Goal: Task Accomplishment & Management: Use online tool/utility

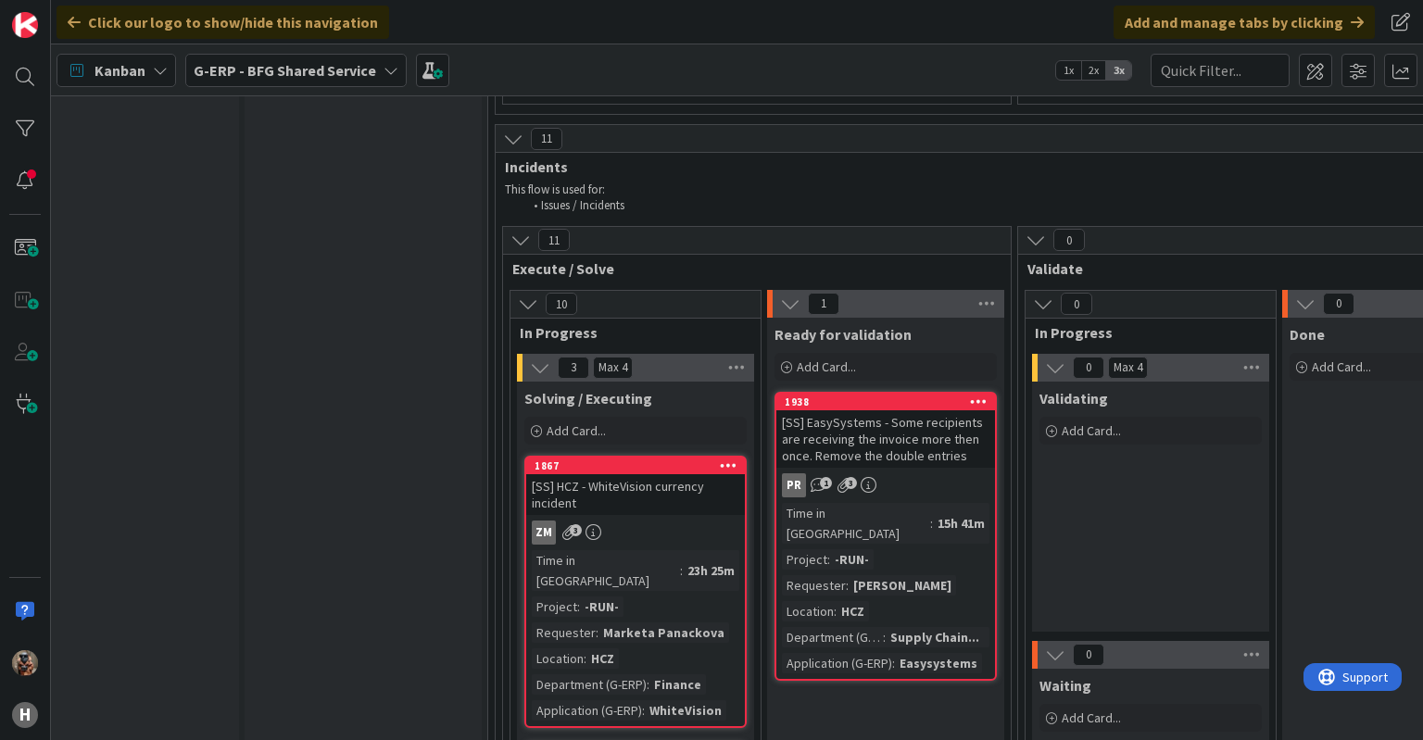
scroll to position [8131, 56]
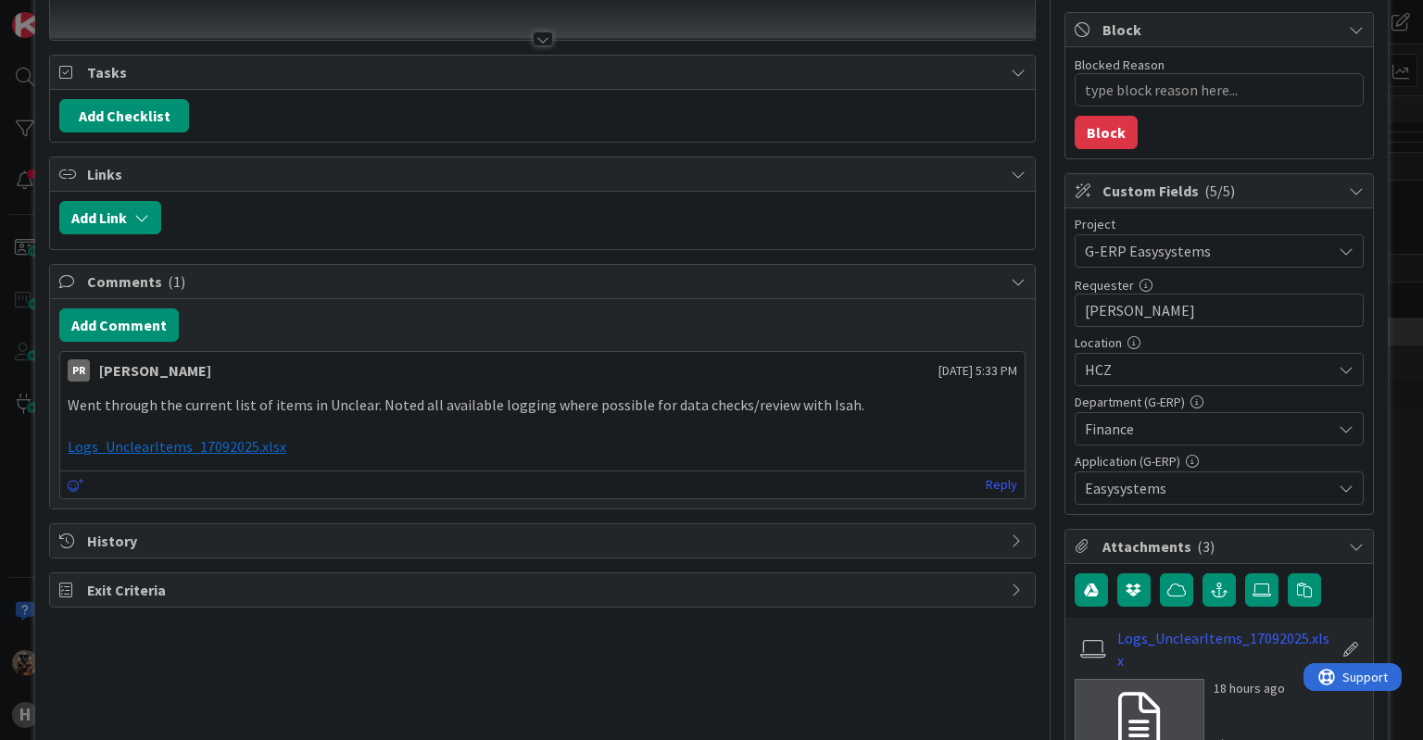
scroll to position [219, 0]
click at [14, 457] on div "ID 1834 G-ERP - BFG Shared Service Solving / Executing Title 35 / 128 Status un…" at bounding box center [711, 370] width 1423 height 740
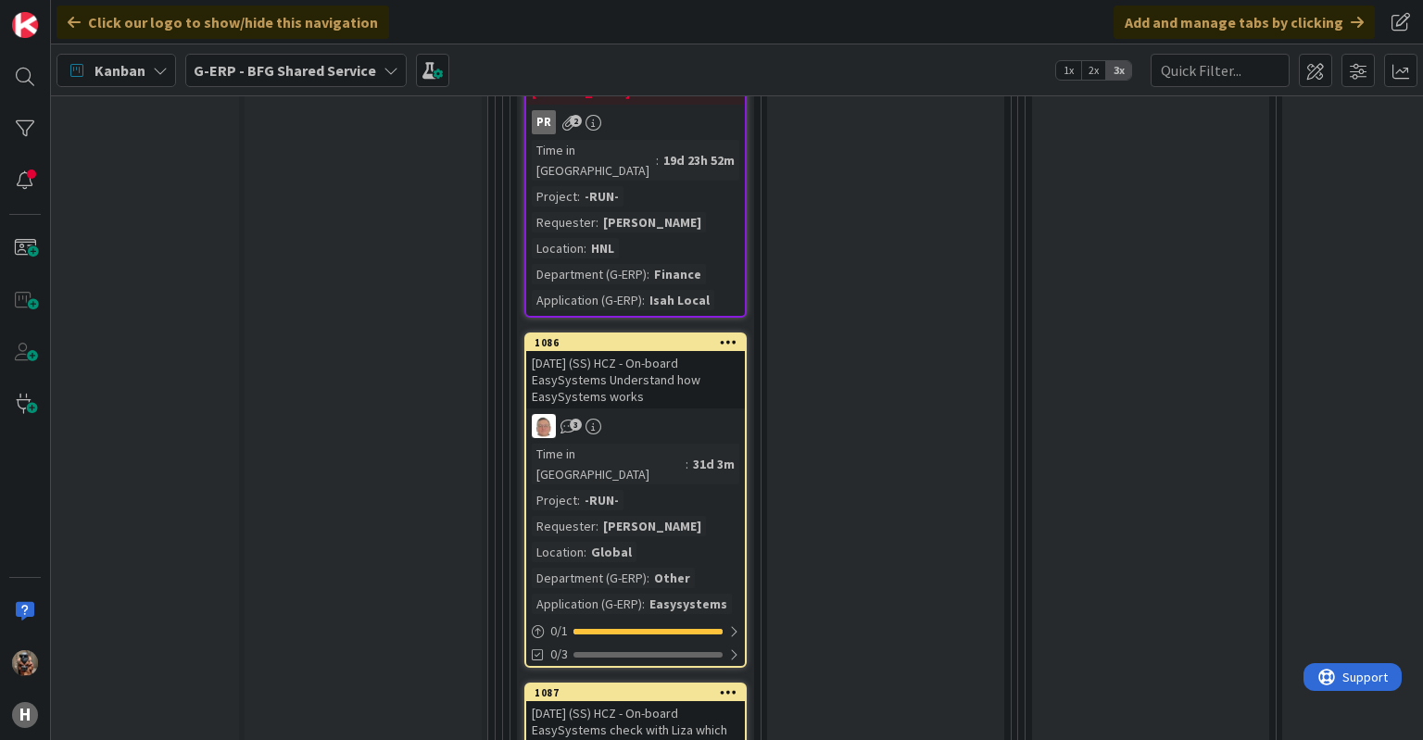
scroll to position [6609, 56]
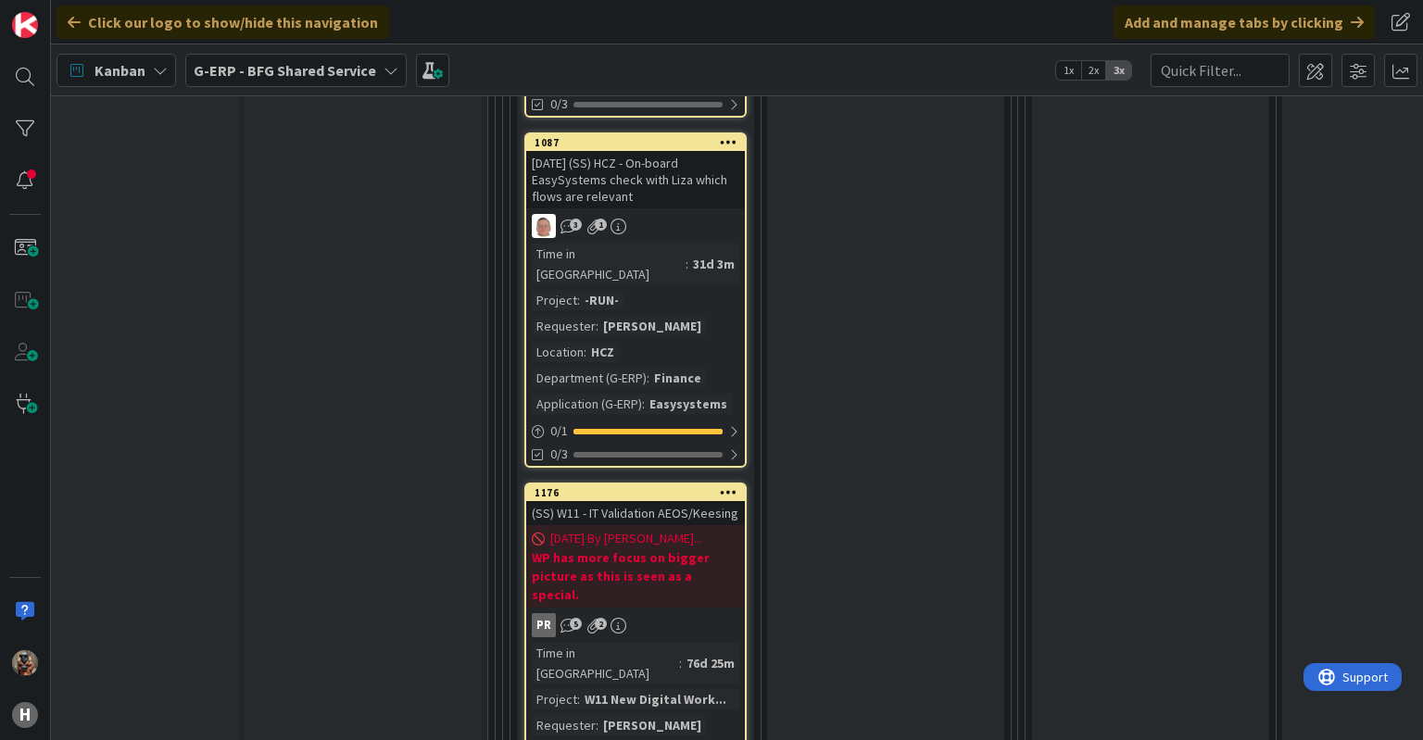
click at [341, 674] on div "Input Buffer During the Replenishment Meeting the team & Team Manager will sele…" at bounding box center [363, 32] width 237 height 13026
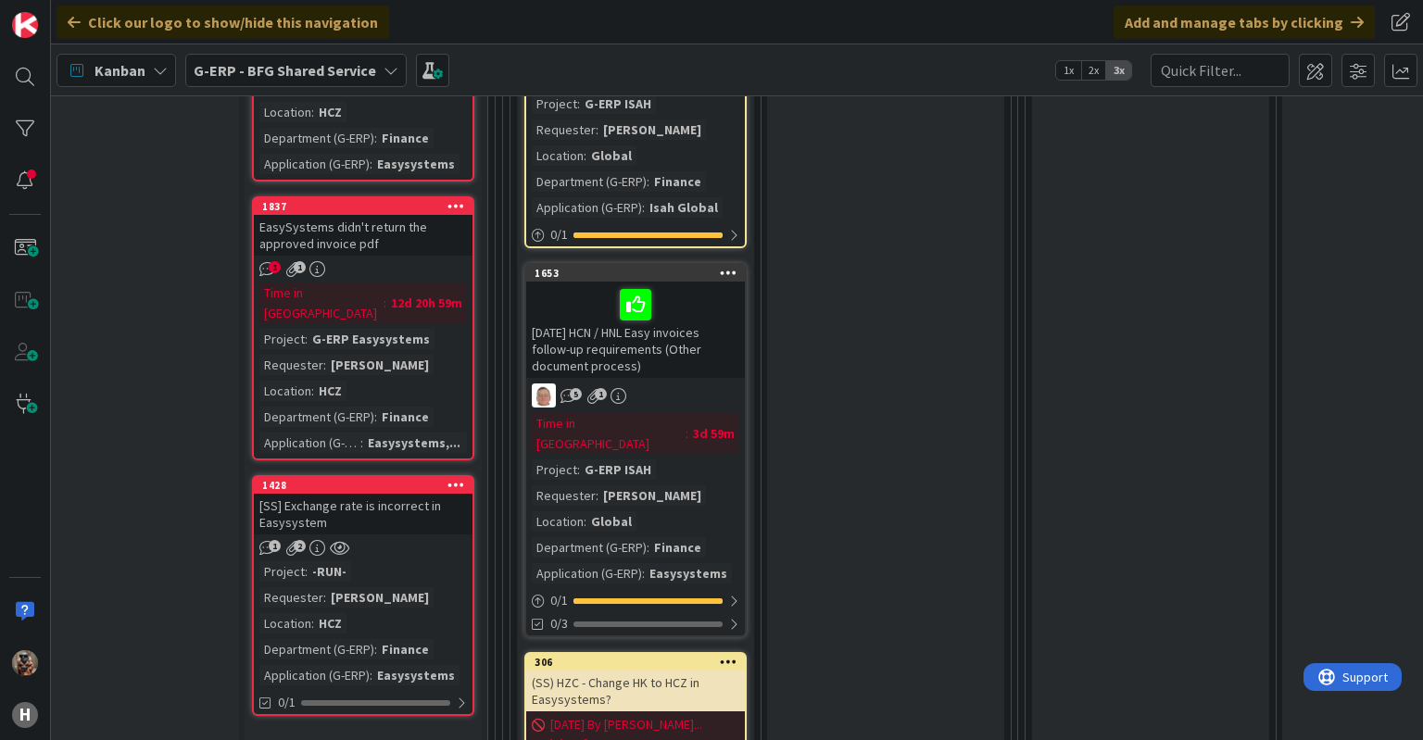
scroll to position [1016, 56]
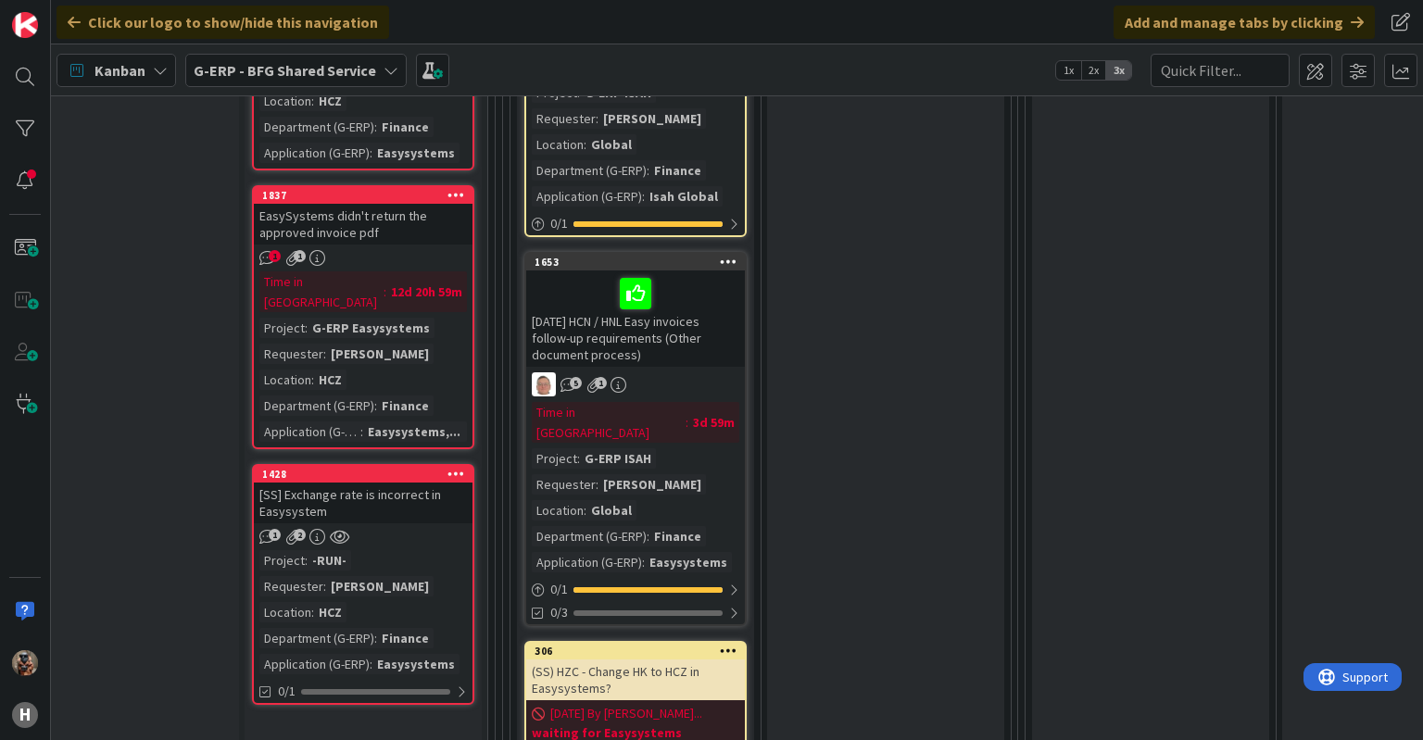
click at [400, 529] on div "1 2" at bounding box center [363, 537] width 219 height 16
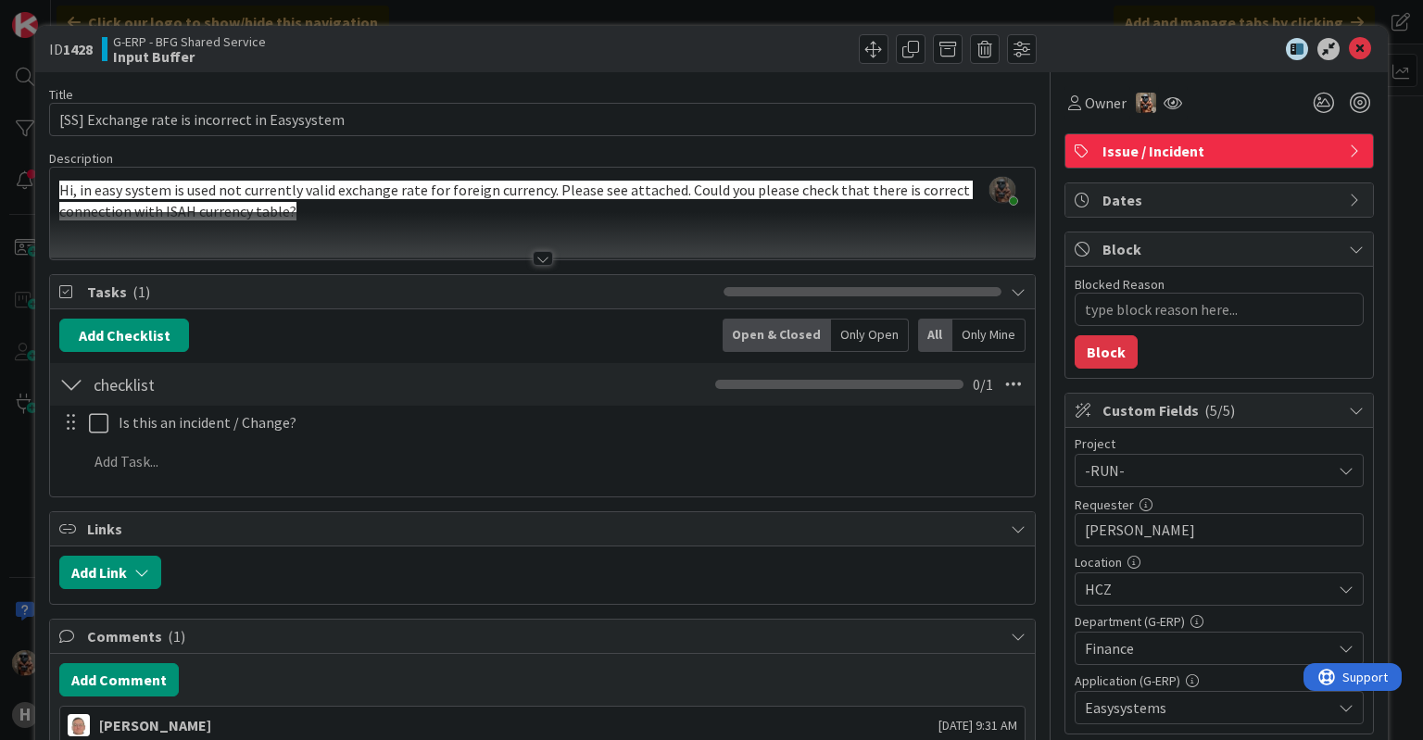
click at [845, 215] on div at bounding box center [542, 235] width 984 height 47
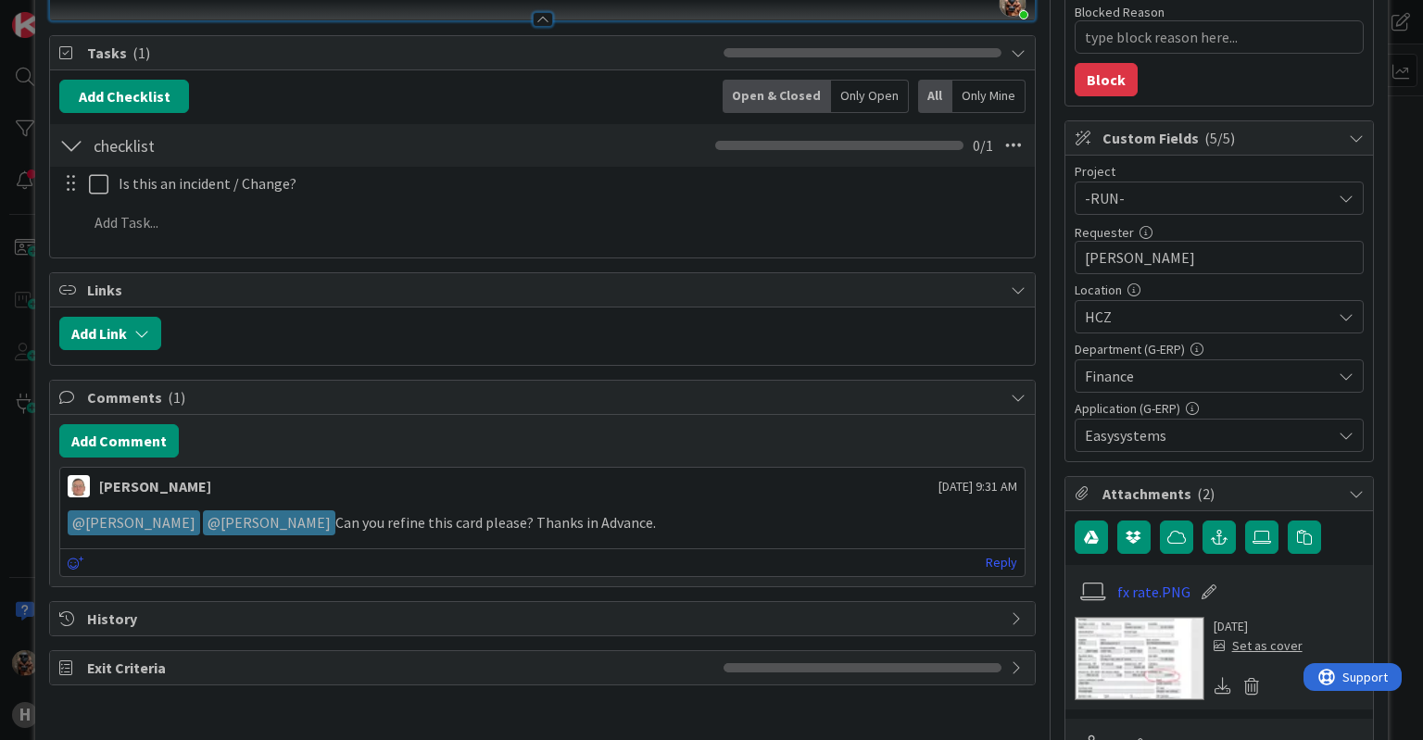
scroll to position [600, 0]
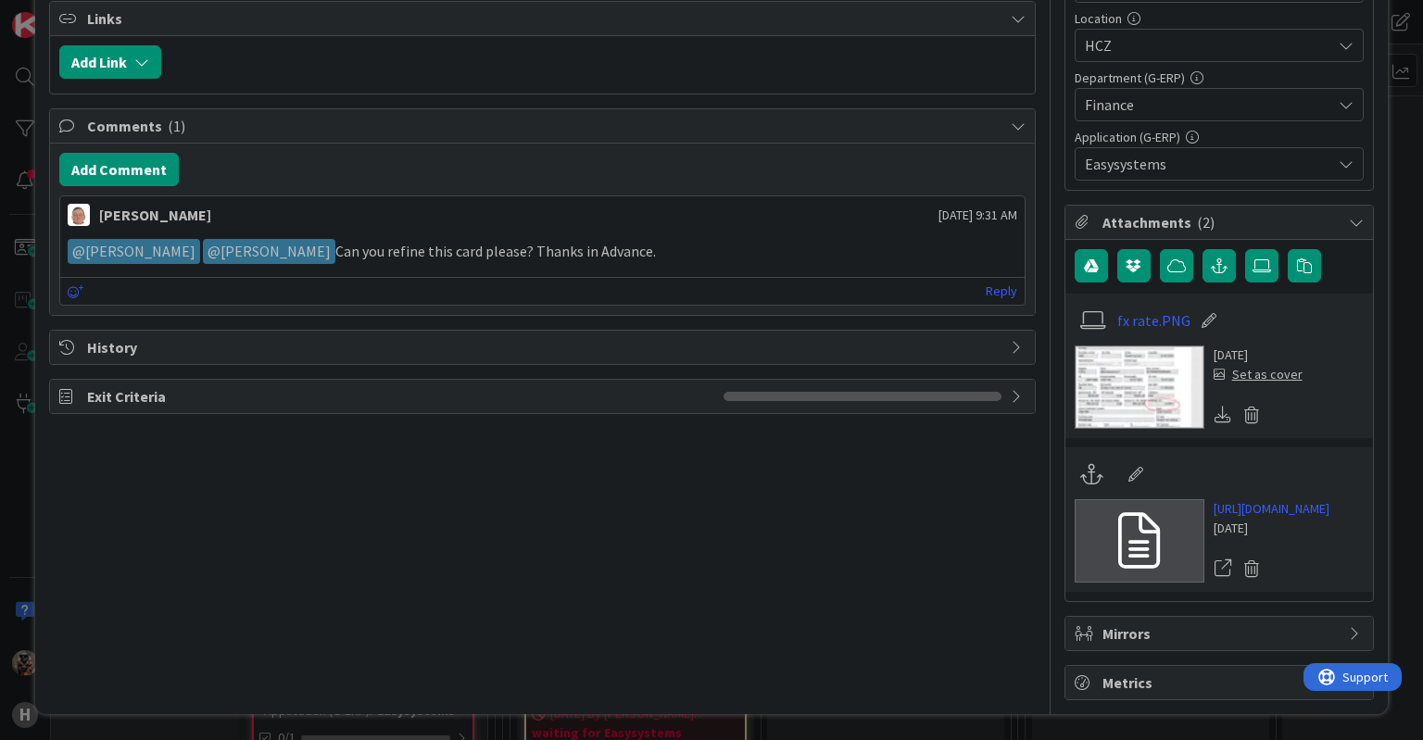
click at [55, 514] on div "Title 45 / 128 [SS] Exchange rate is incorrect in Easysystem Description Vojtec…" at bounding box center [542, 114] width 986 height 1172
click at [17, 515] on div "ID 1428 G-ERP - BFG Shared Service Input Buffer Title 45 / 128 [SS] Exchange ra…" at bounding box center [711, 370] width 1423 height 740
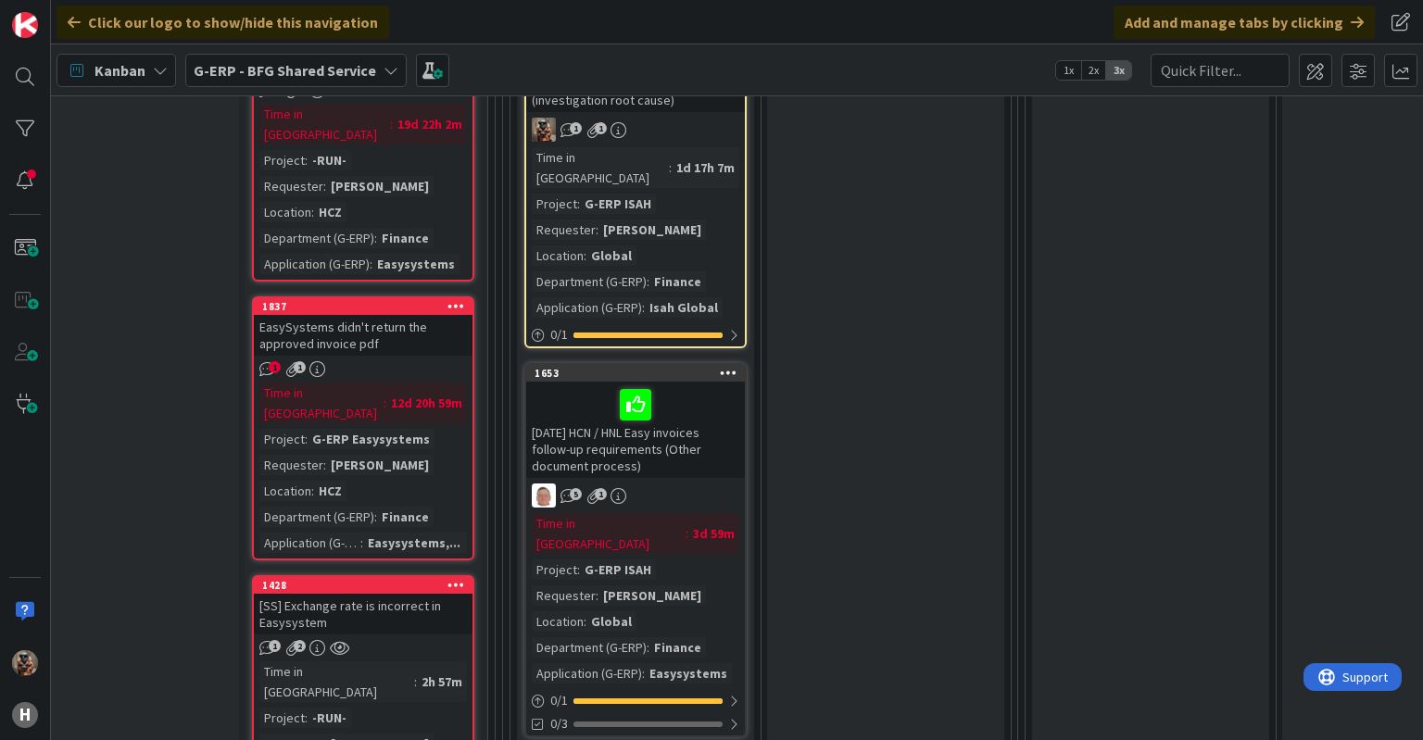
scroll to position [902, 56]
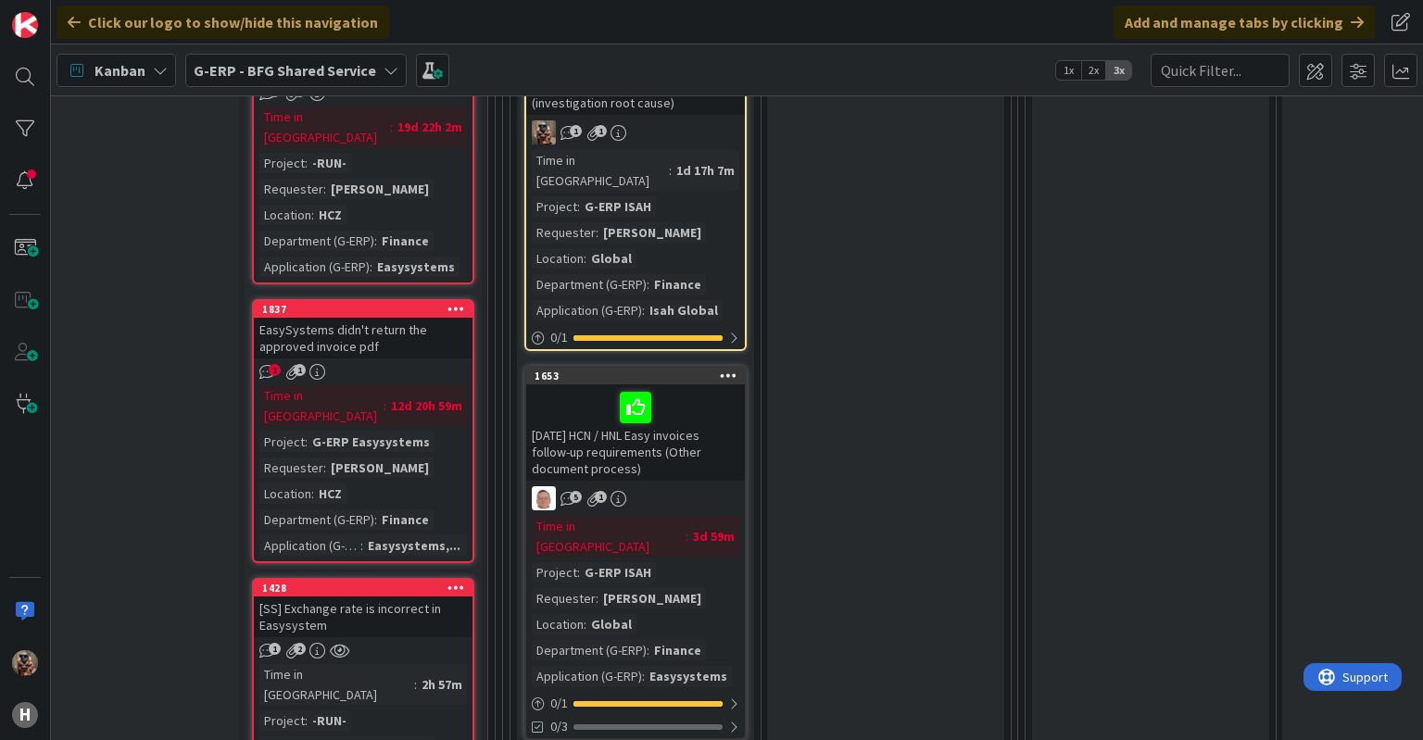
click at [381, 299] on link "1837 EasySystems didn't return the approved invoice pdf 1 1 Time in Column : 12…" at bounding box center [363, 431] width 222 height 264
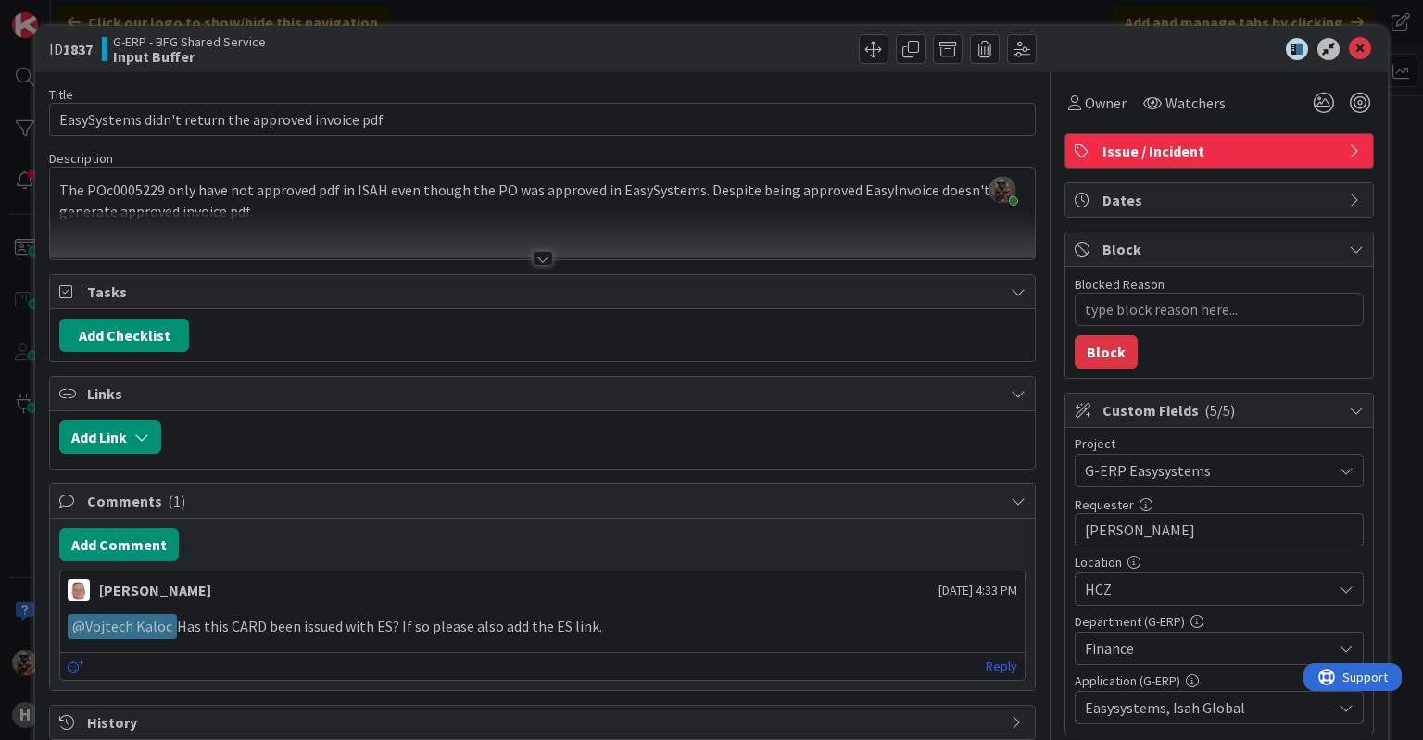
click at [391, 230] on div at bounding box center [542, 235] width 984 height 47
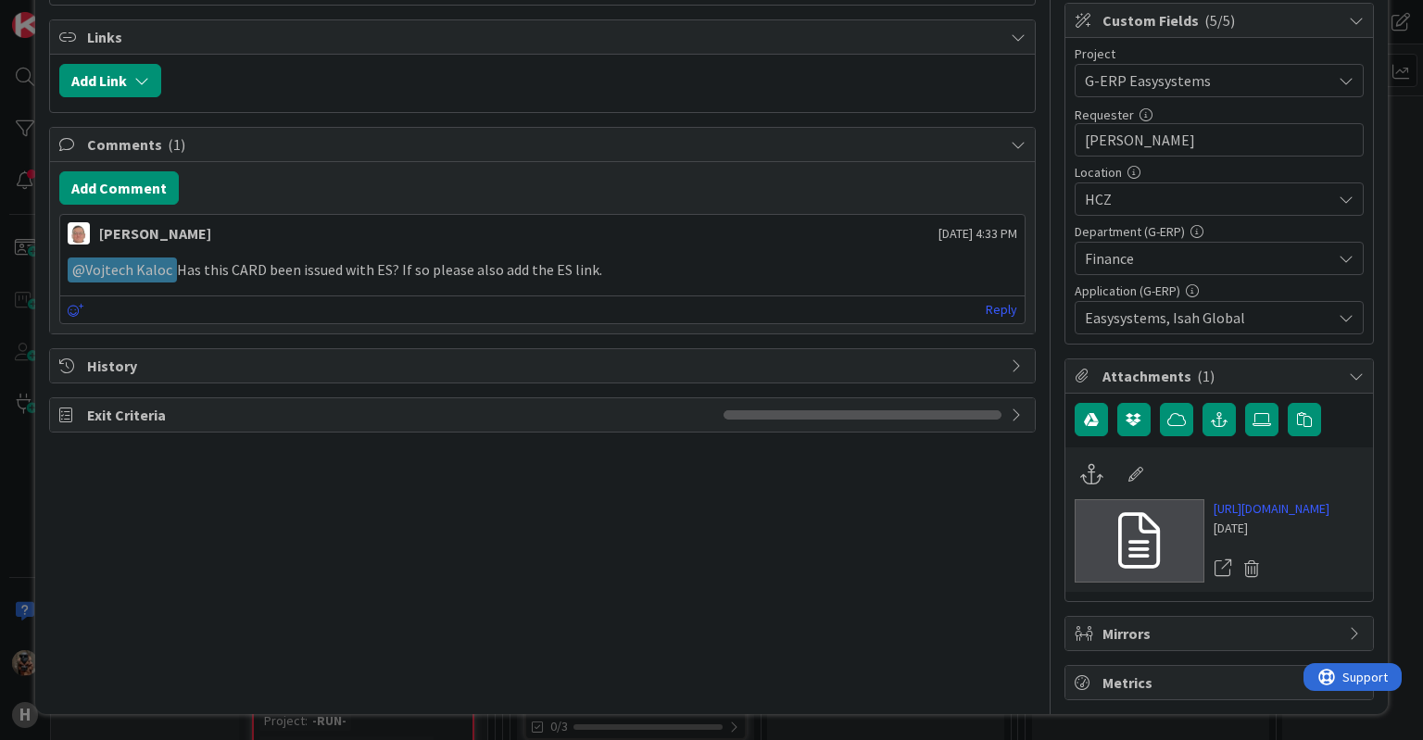
scroll to position [436, 0]
click at [1282, 499] on link "https://huisman-smartit.onbmc.com/smartit/app/#/incident/AGGF4KX6HRENQATCA385TC…" at bounding box center [1272, 508] width 116 height 19
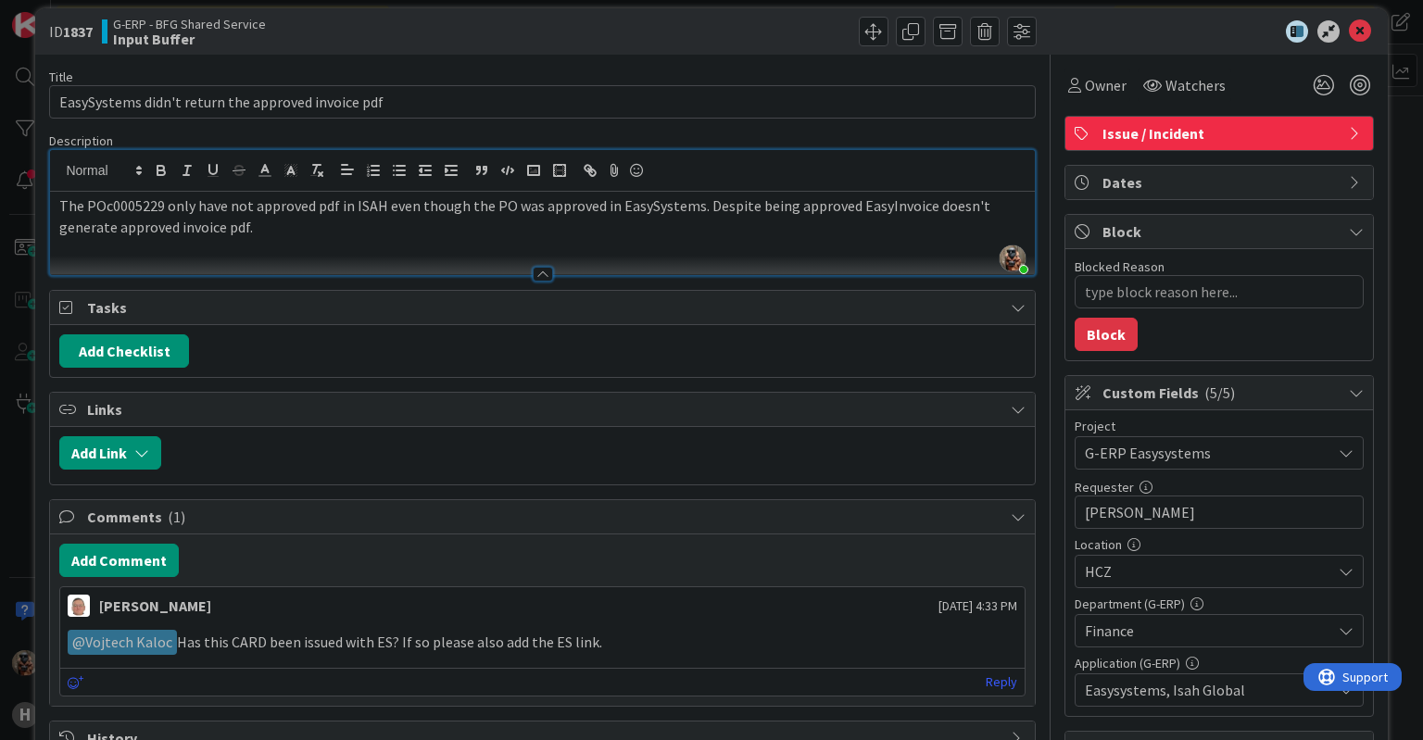
scroll to position [19, 0]
click at [1090, 84] on span "Owner" at bounding box center [1106, 84] width 42 height 22
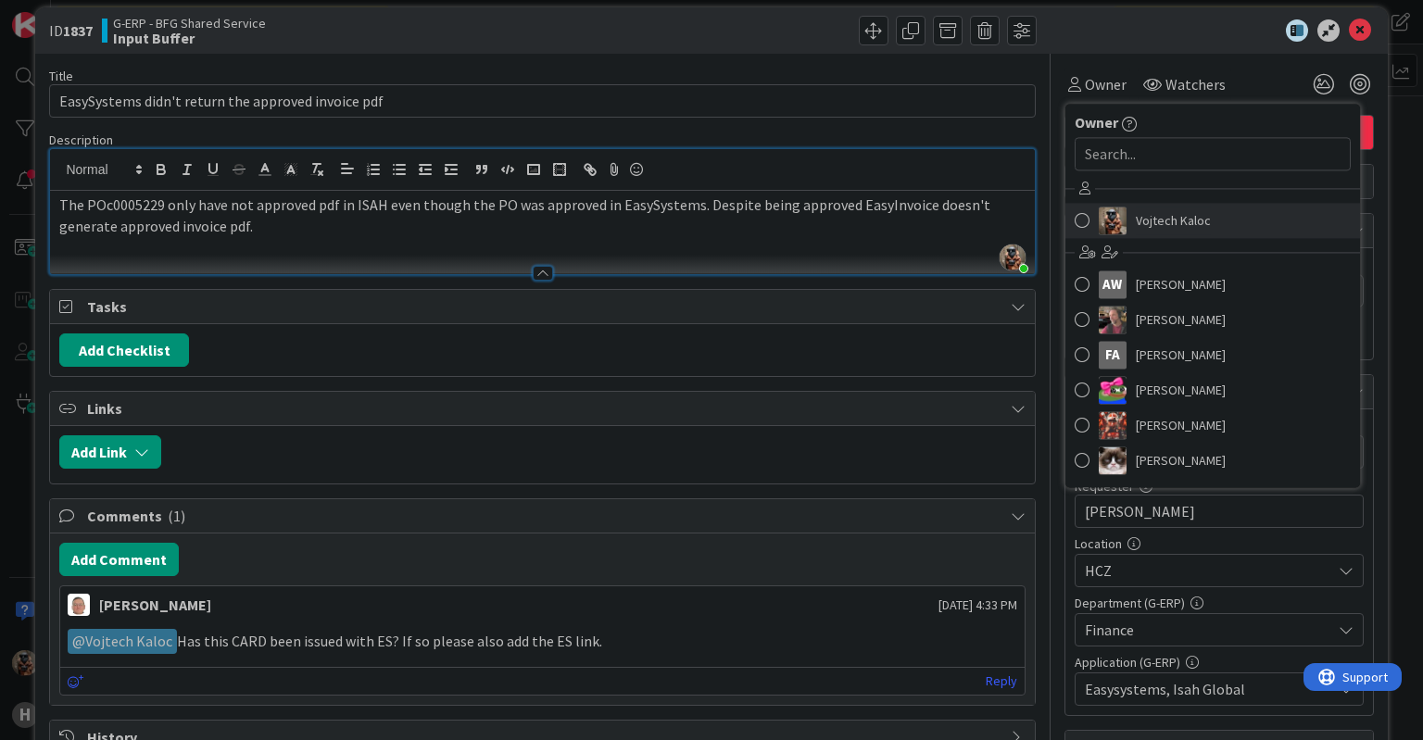
click at [1099, 217] on img at bounding box center [1113, 221] width 28 height 28
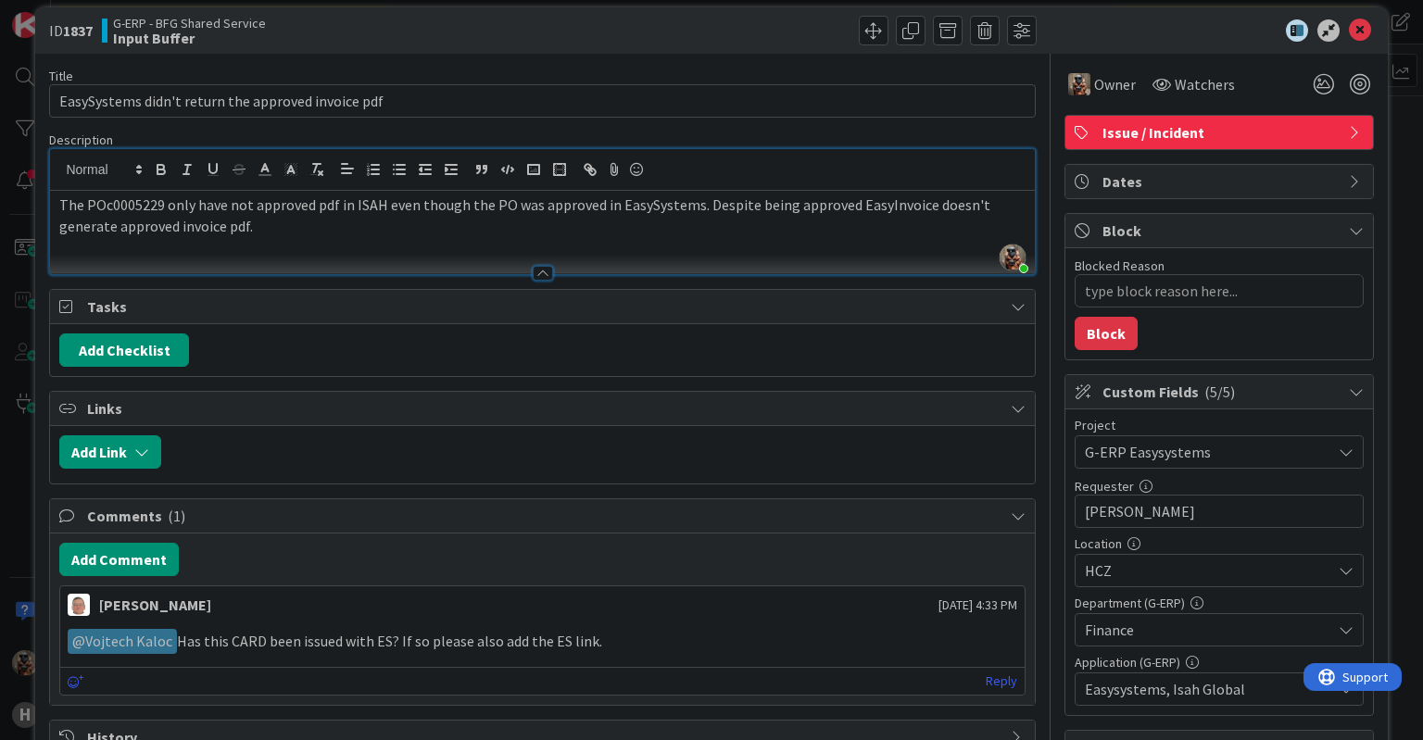
type textarea "x"
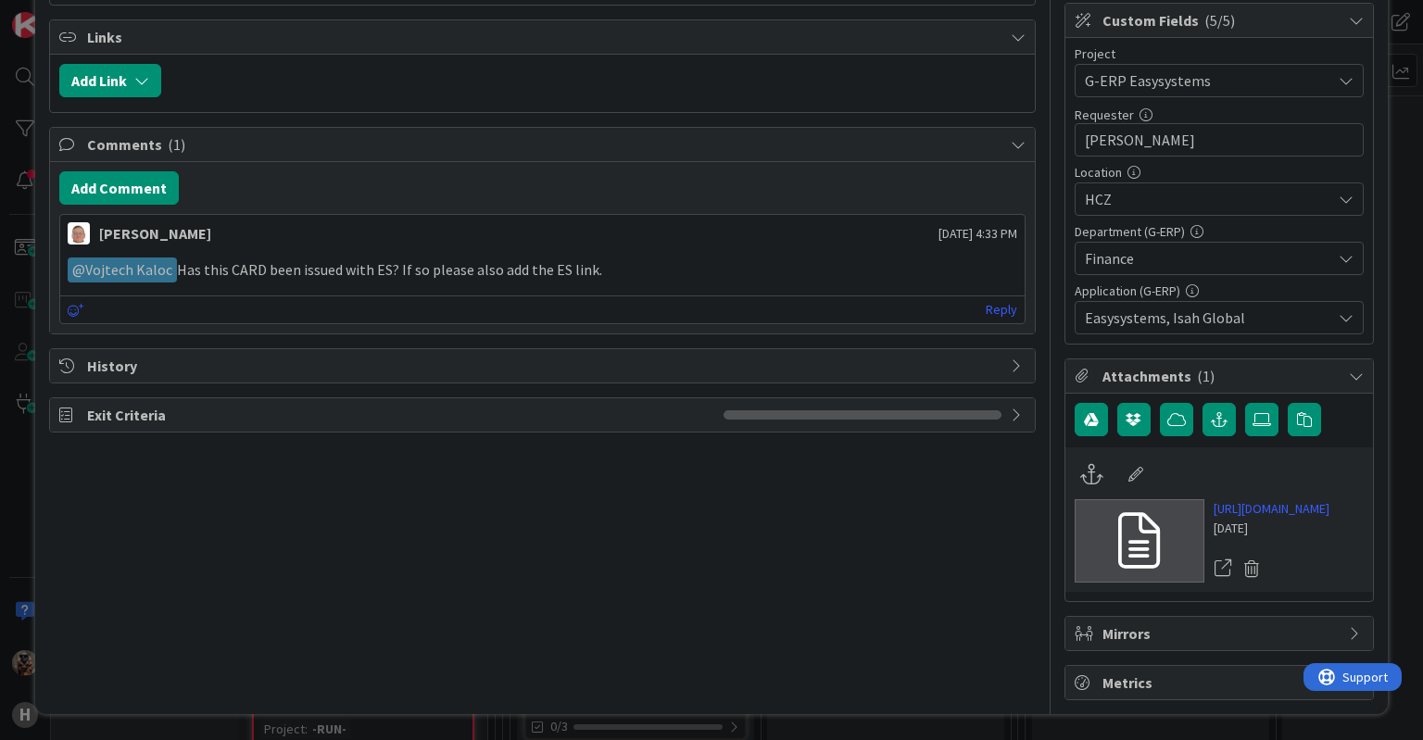
scroll to position [428, 0]
click at [1211, 412] on icon "button" at bounding box center [1219, 419] width 17 height 15
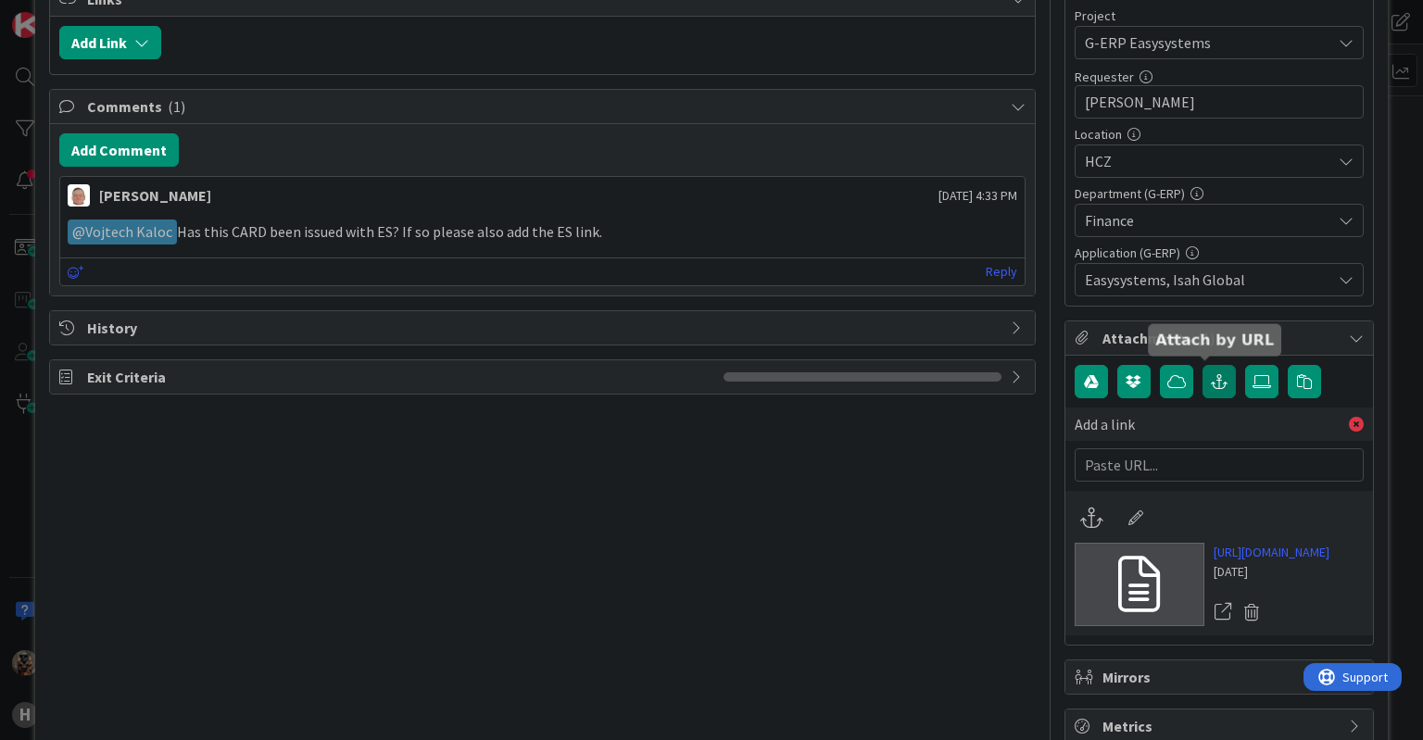
click at [1211, 377] on icon "button" at bounding box center [1219, 381] width 17 height 15
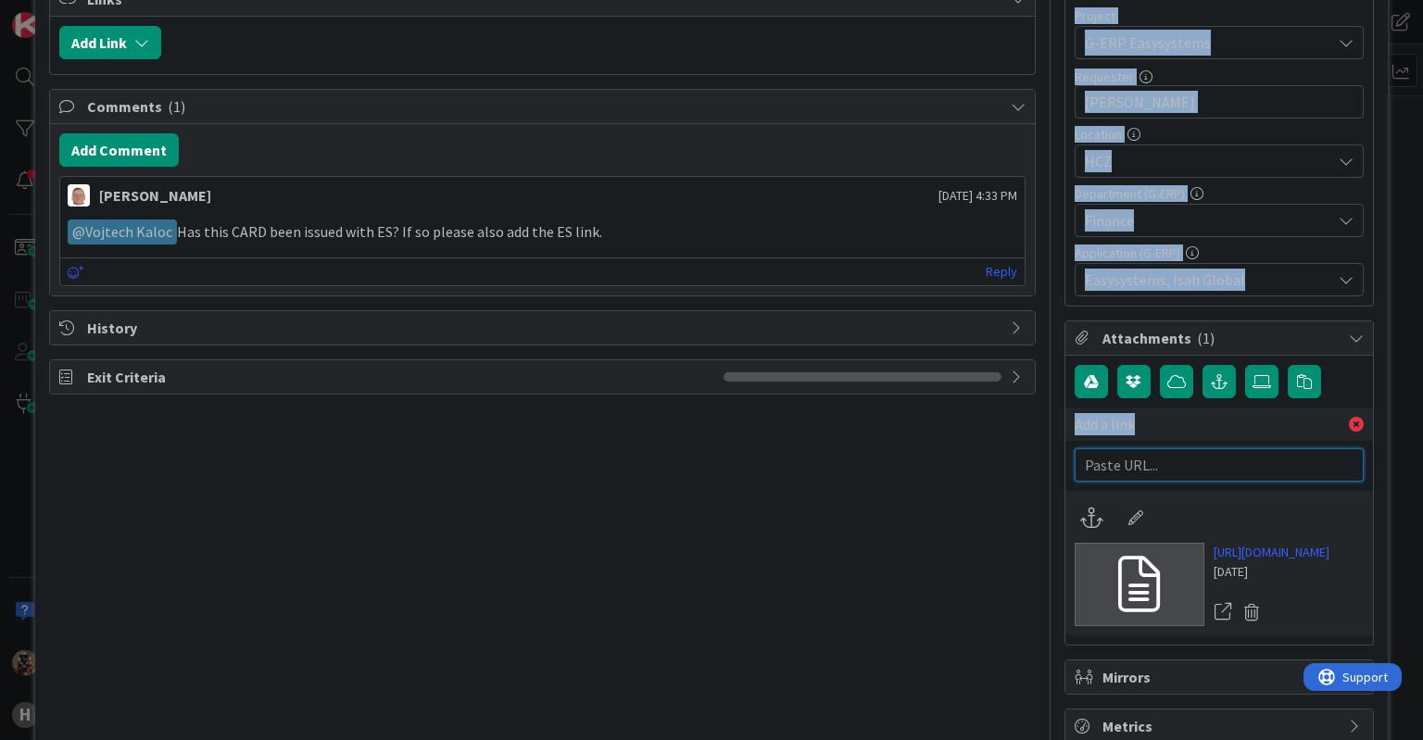
click at [1130, 473] on input "text" at bounding box center [1219, 464] width 289 height 33
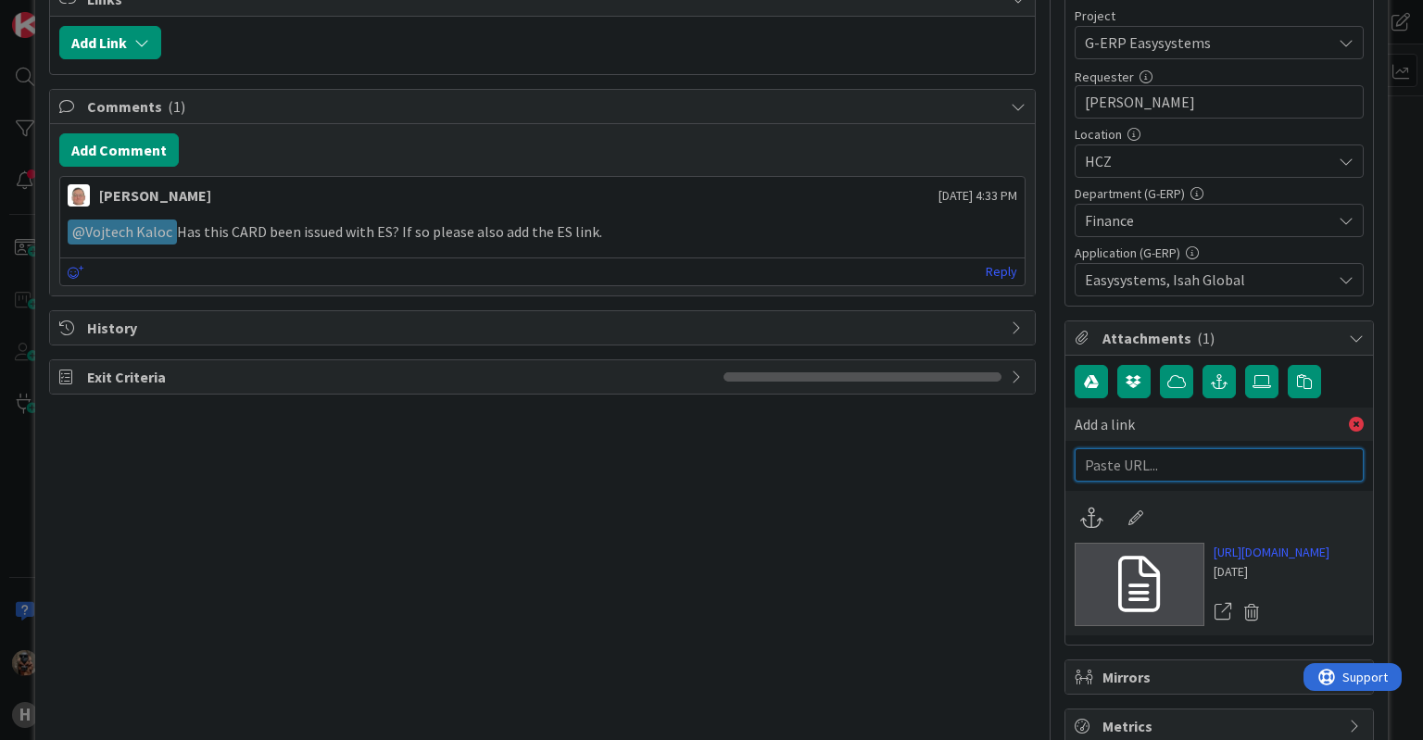
click at [1130, 473] on input "text" at bounding box center [1219, 464] width 289 height 33
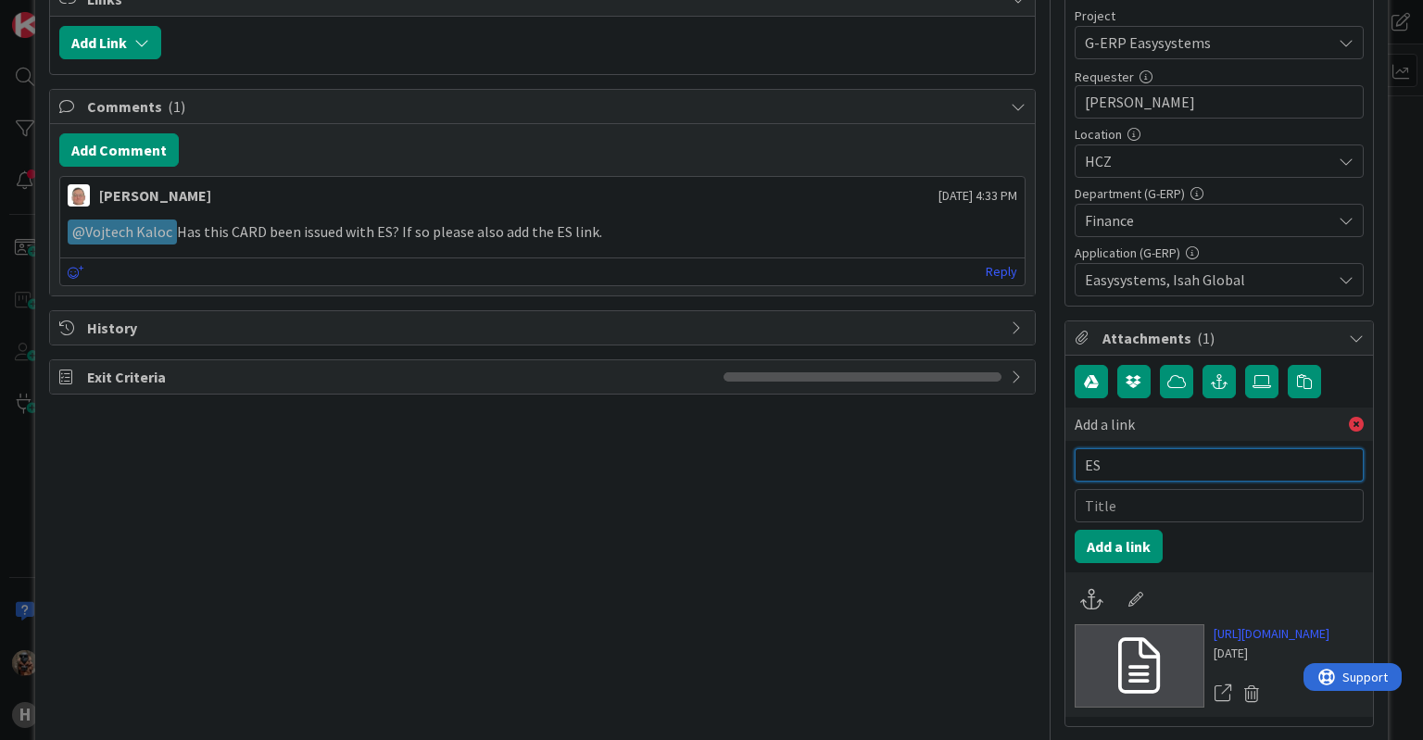
type input "E"
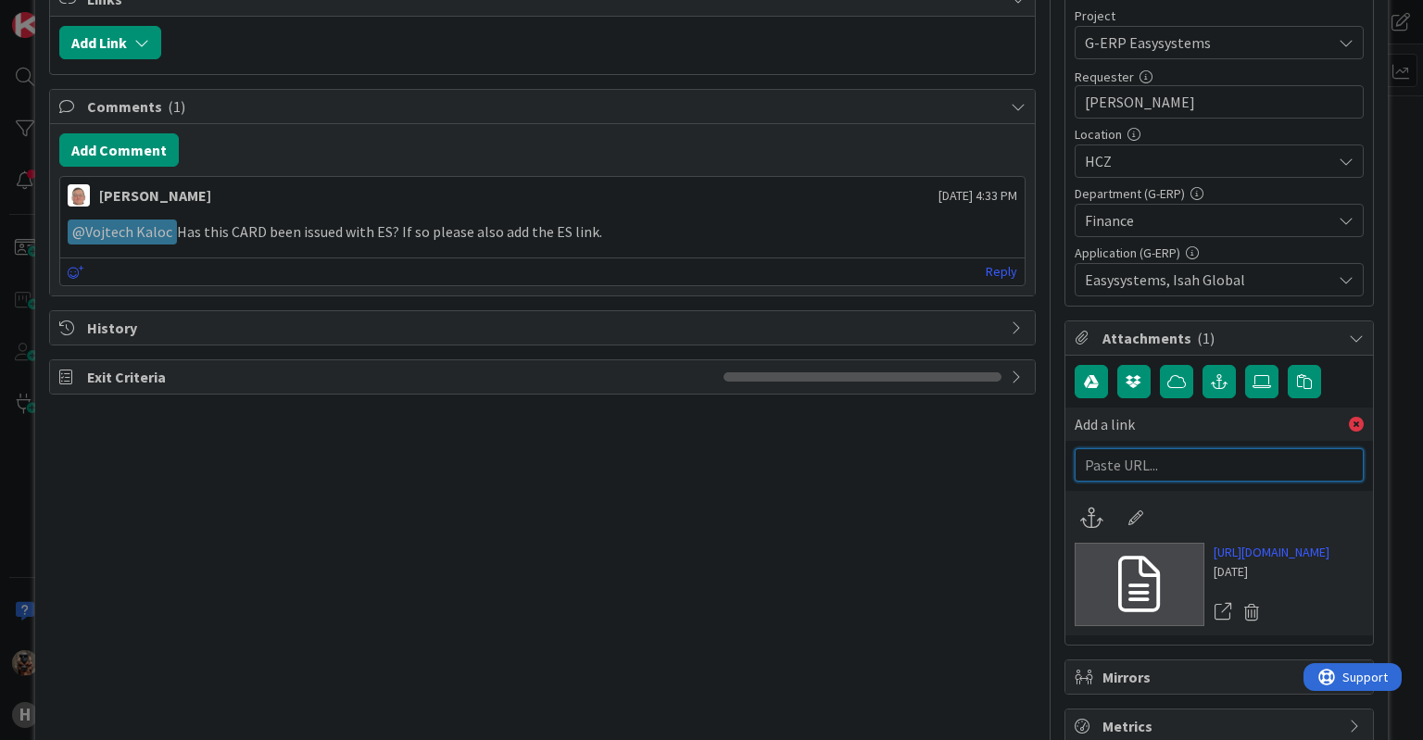
paste input "https://support.easysystems.nl/workspace/0/item/96559"
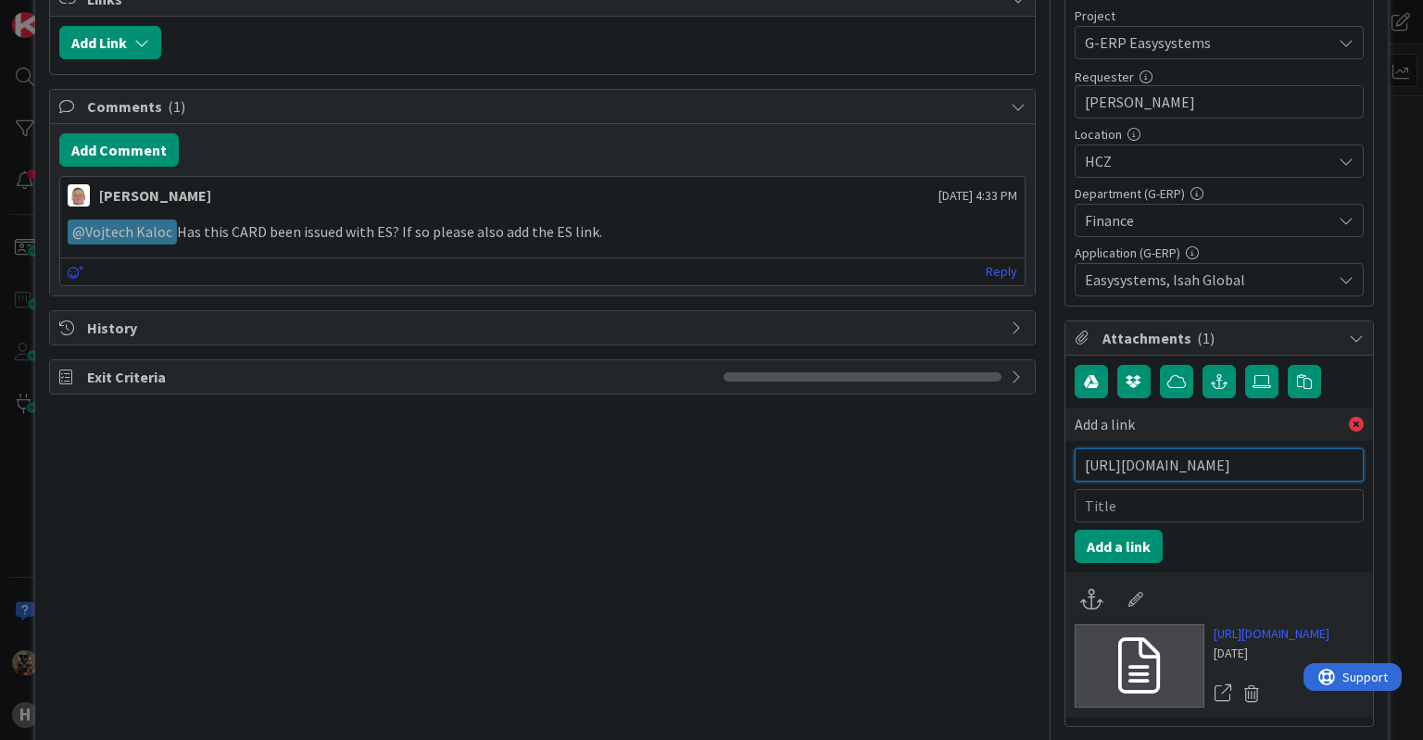
type input "https://support.easysystems.nl/workspace/0/item/96559"
type input "R"
type input "ES ticket"
click at [1079, 530] on button "Add a link" at bounding box center [1119, 546] width 88 height 33
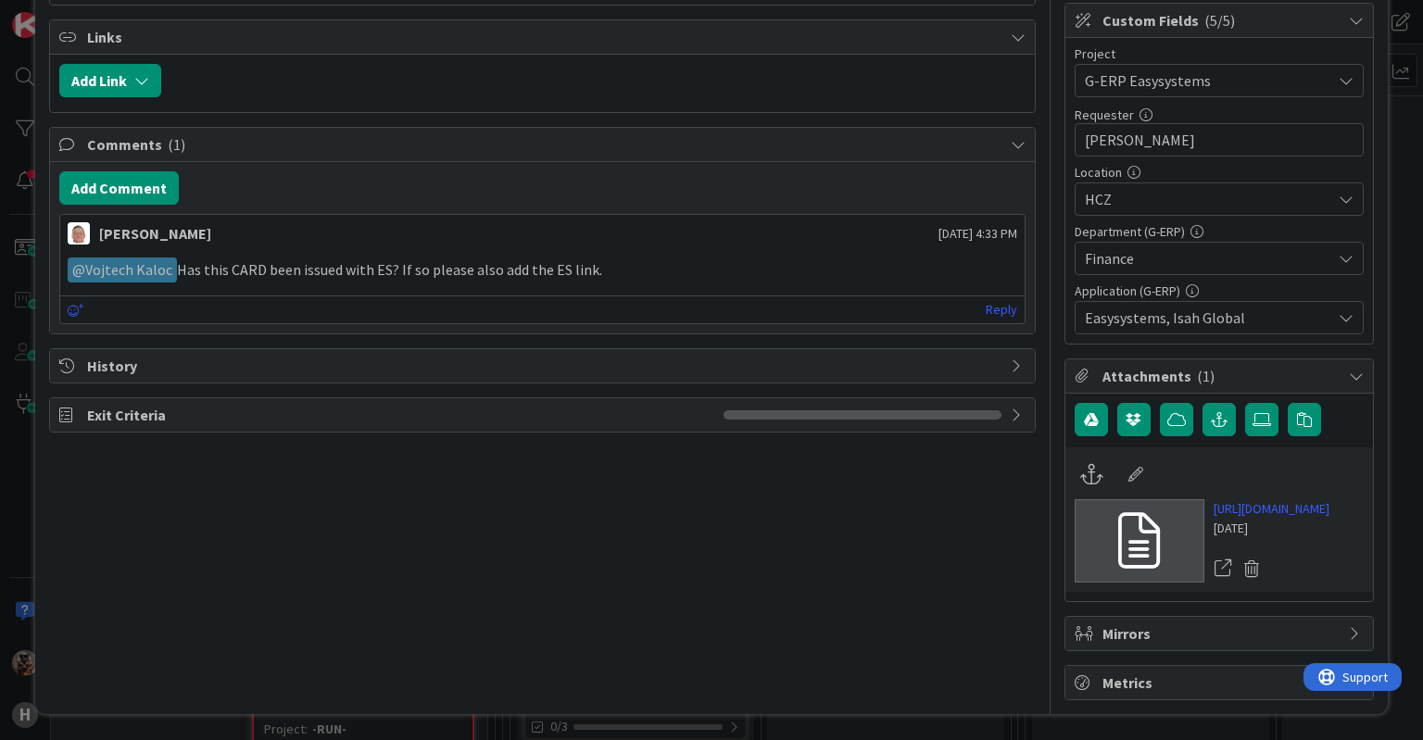
type textarea "x"
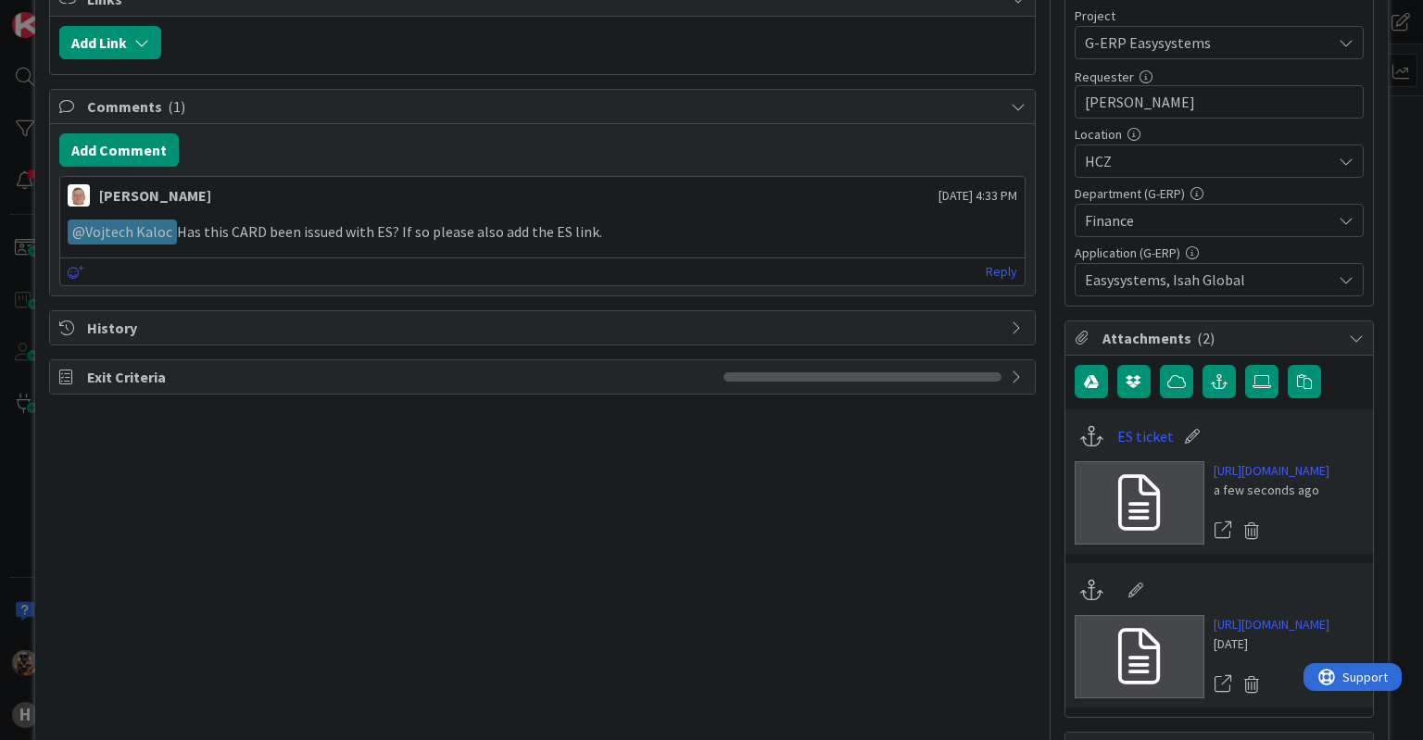
click at [23, 492] on div "ID 1837 G-ERP - BFG Shared Service Input Buffer Title 51 / 128 EasySystems didn…" at bounding box center [711, 370] width 1423 height 740
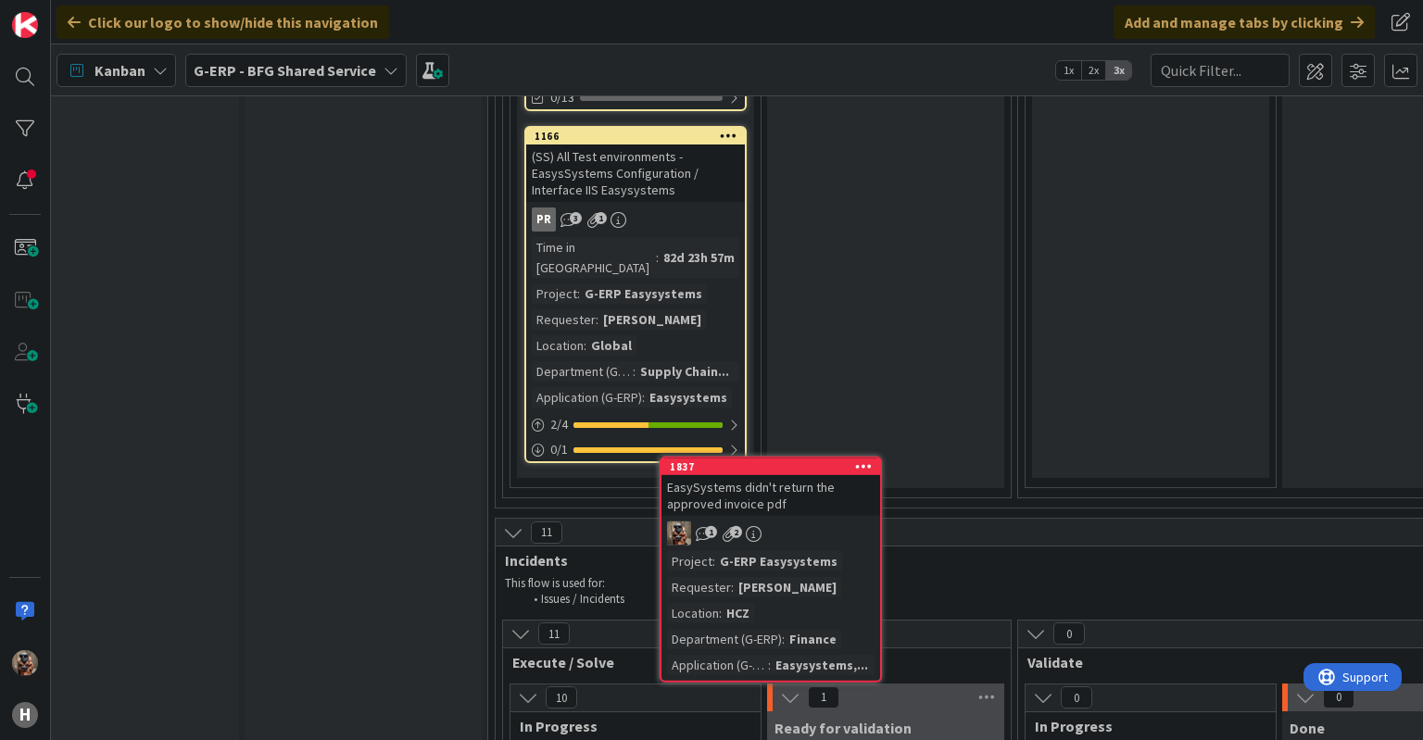
scroll to position [7774, 56]
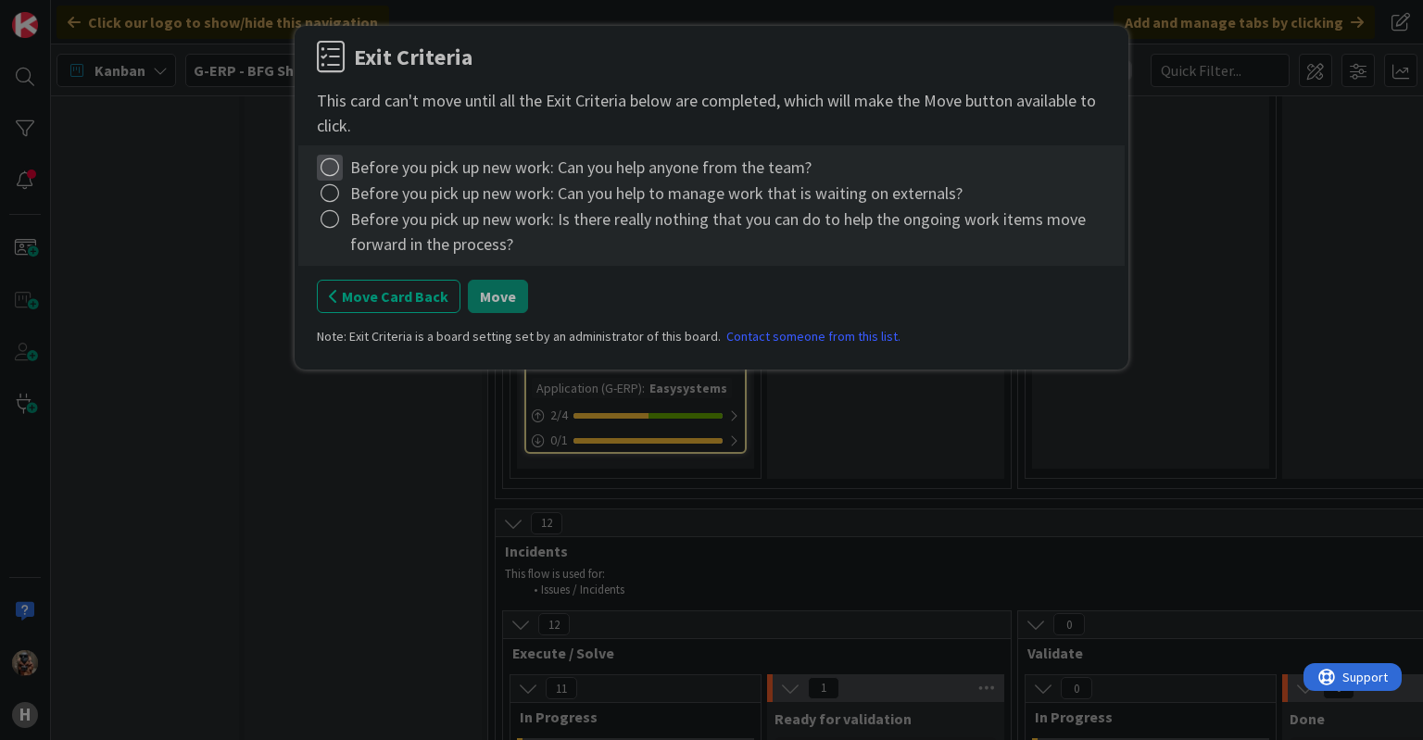
click at [326, 172] on icon at bounding box center [330, 168] width 26 height 26
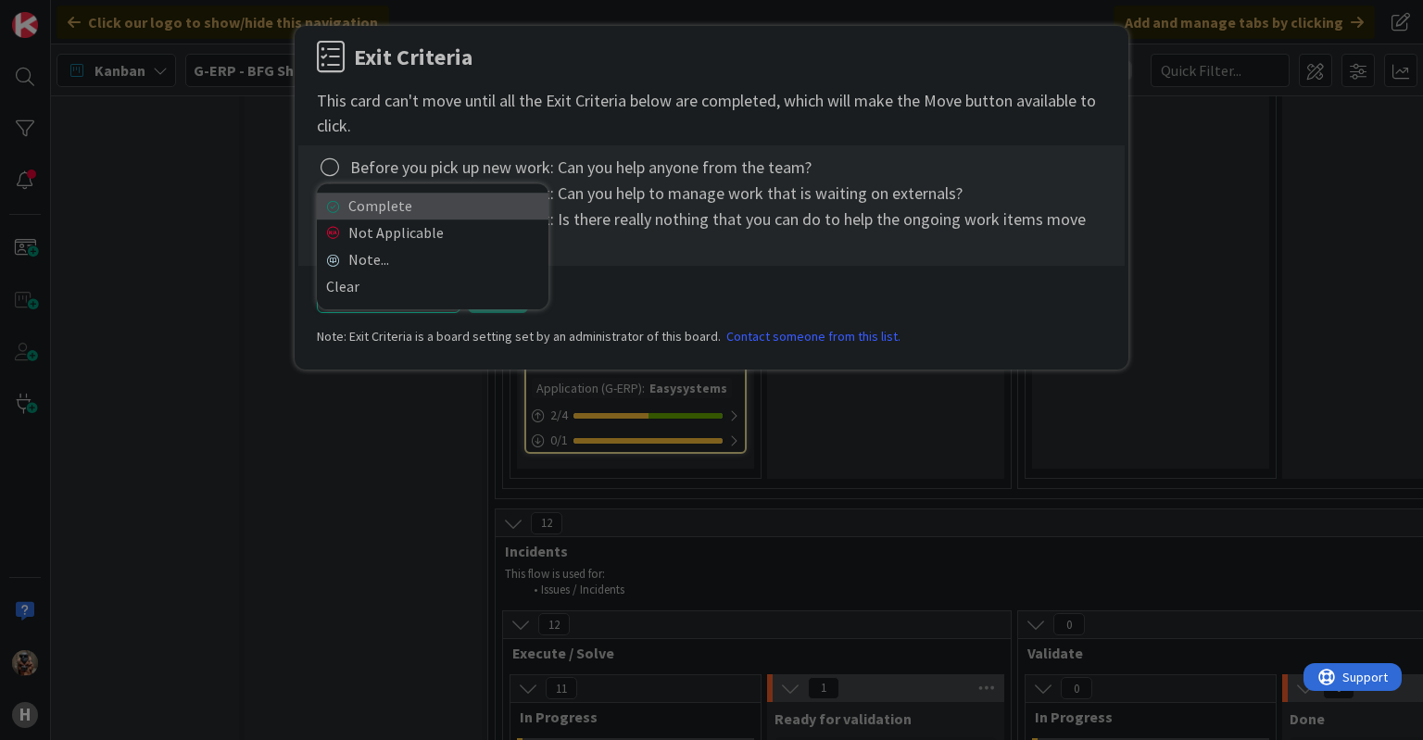
click at [344, 204] on link "Complete" at bounding box center [433, 206] width 232 height 27
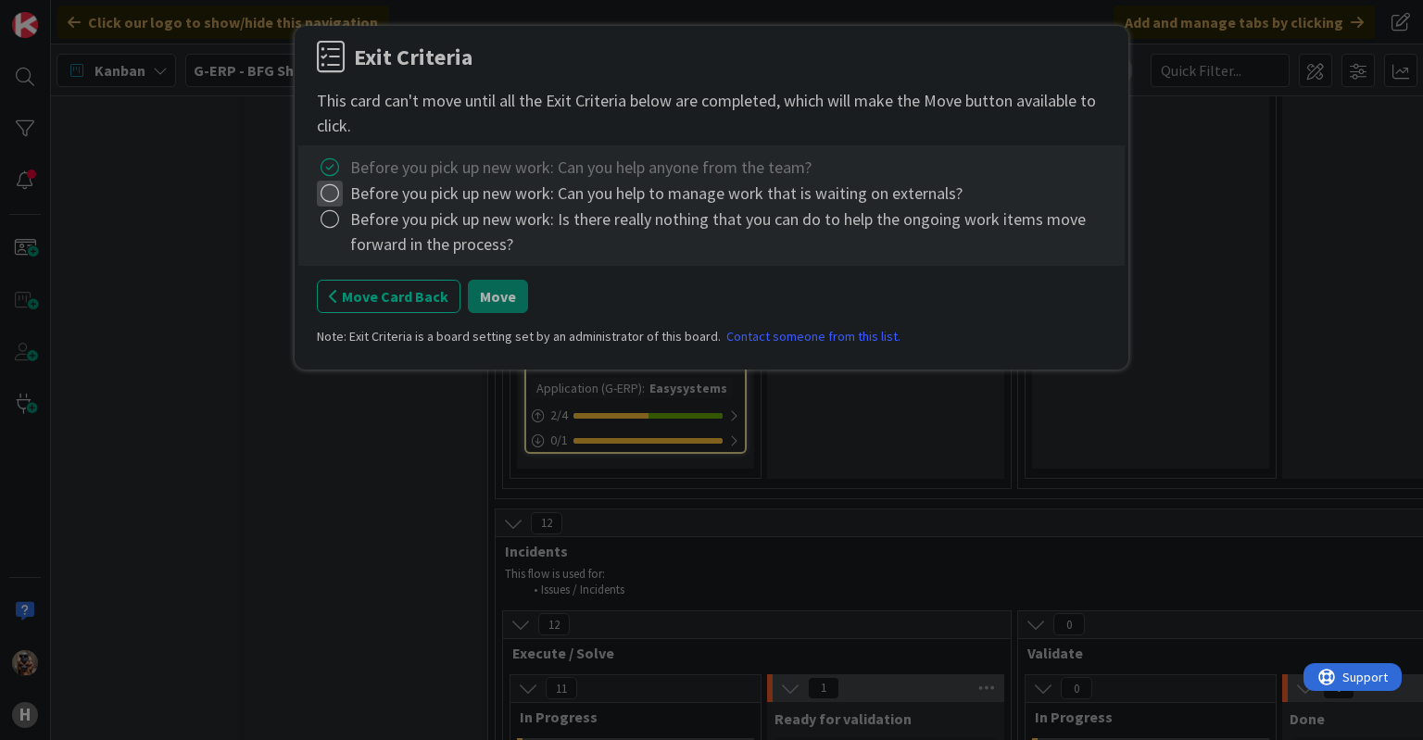
click at [340, 203] on icon at bounding box center [330, 194] width 26 height 26
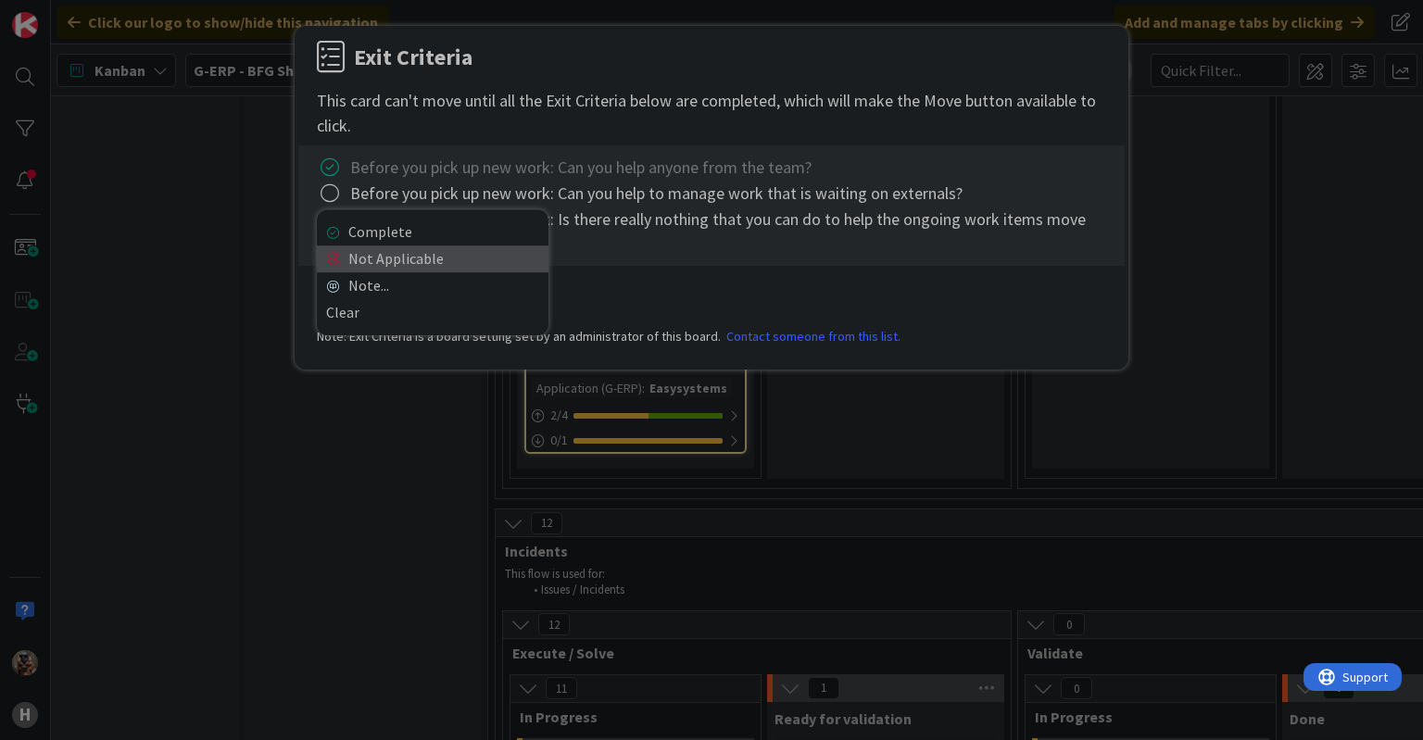
click at [411, 250] on link "Not Applicable" at bounding box center [433, 259] width 232 height 27
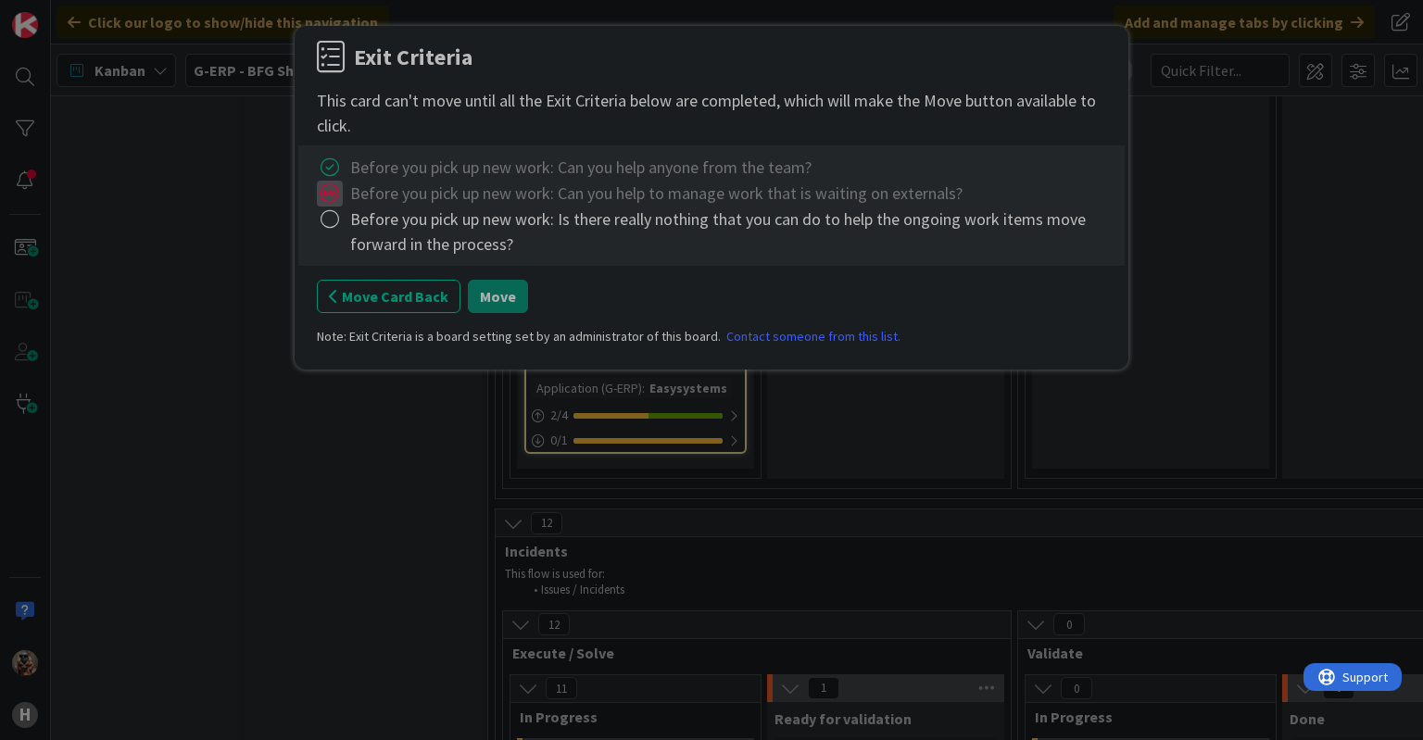
click at [341, 188] on icon at bounding box center [330, 194] width 26 height 26
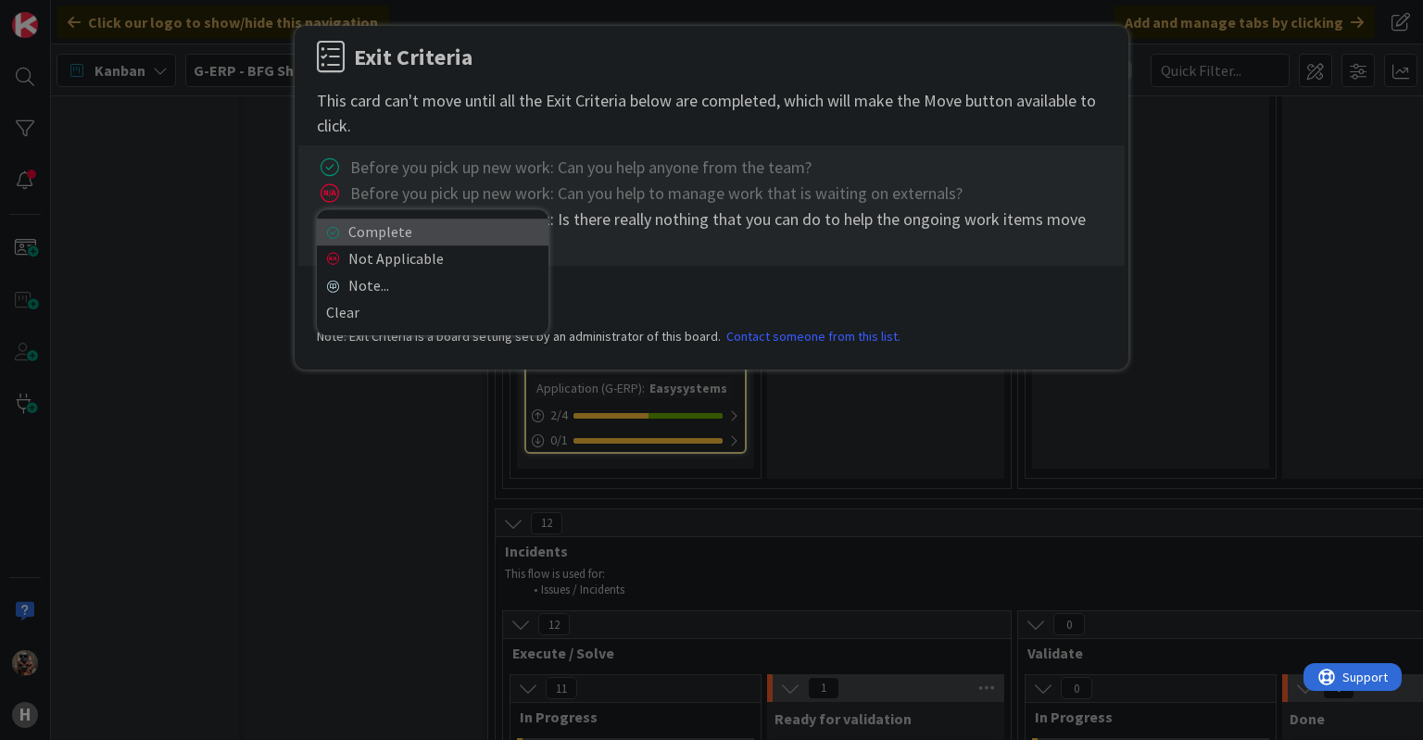
click at [359, 221] on link "Complete" at bounding box center [433, 232] width 232 height 27
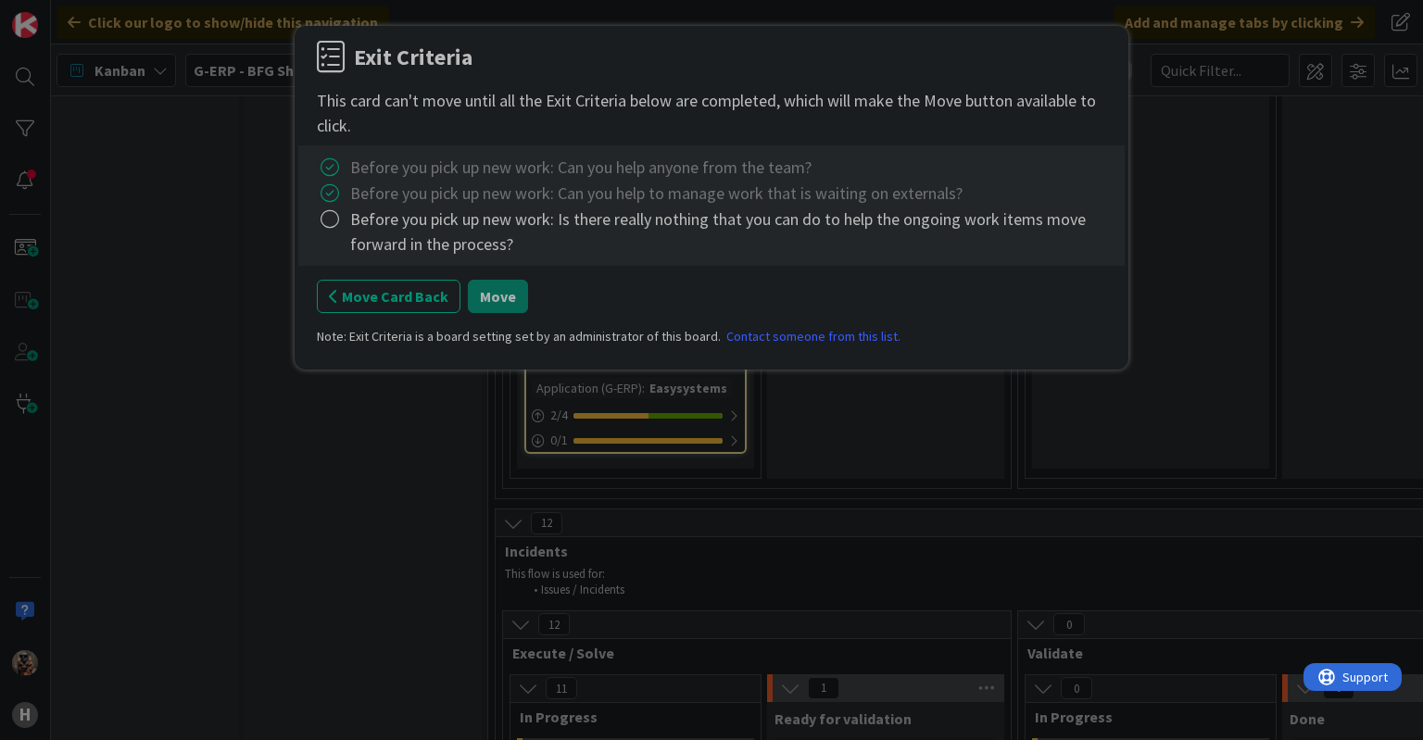
click at [345, 224] on div "Before you pick up new work: Is there really nothing that you can do to help th…" at bounding box center [711, 232] width 789 height 50
click at [336, 221] on icon at bounding box center [330, 220] width 26 height 26
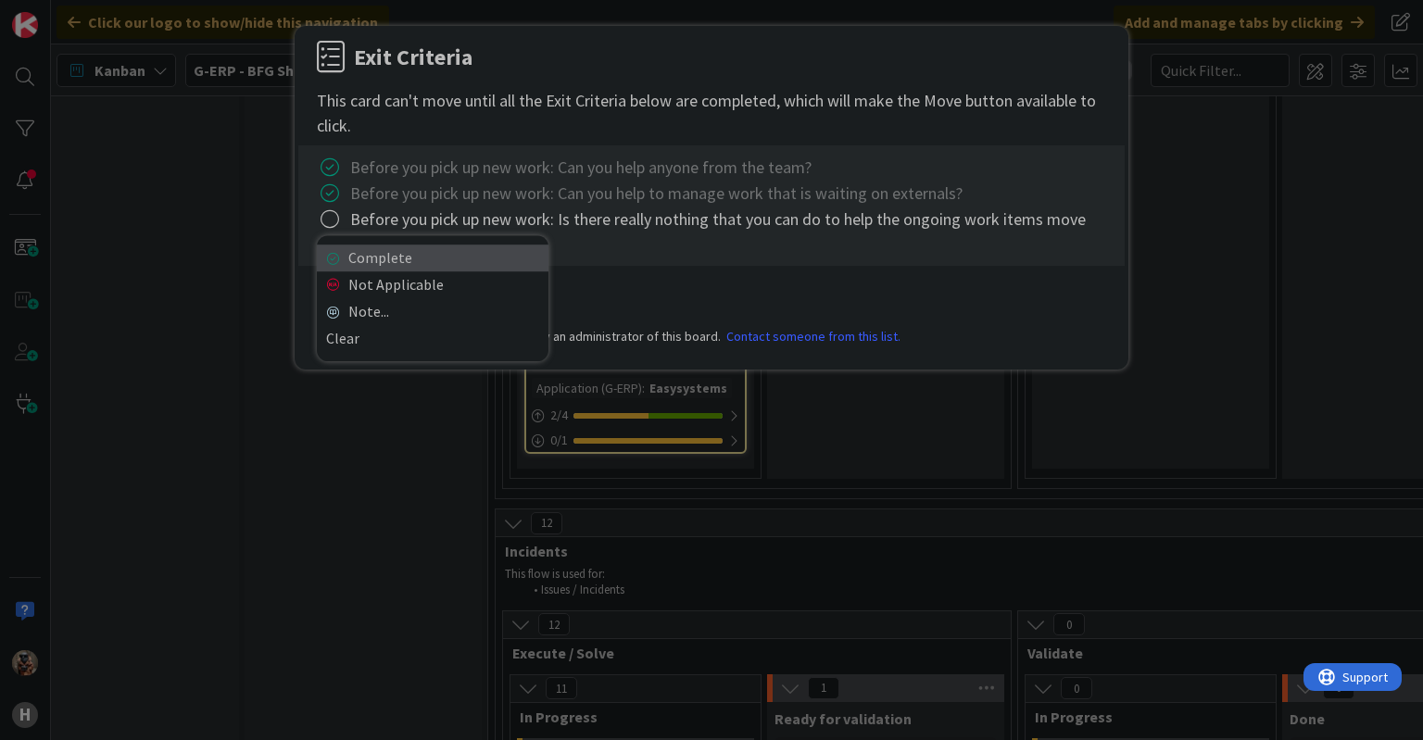
click at [374, 259] on link "Complete" at bounding box center [433, 258] width 232 height 27
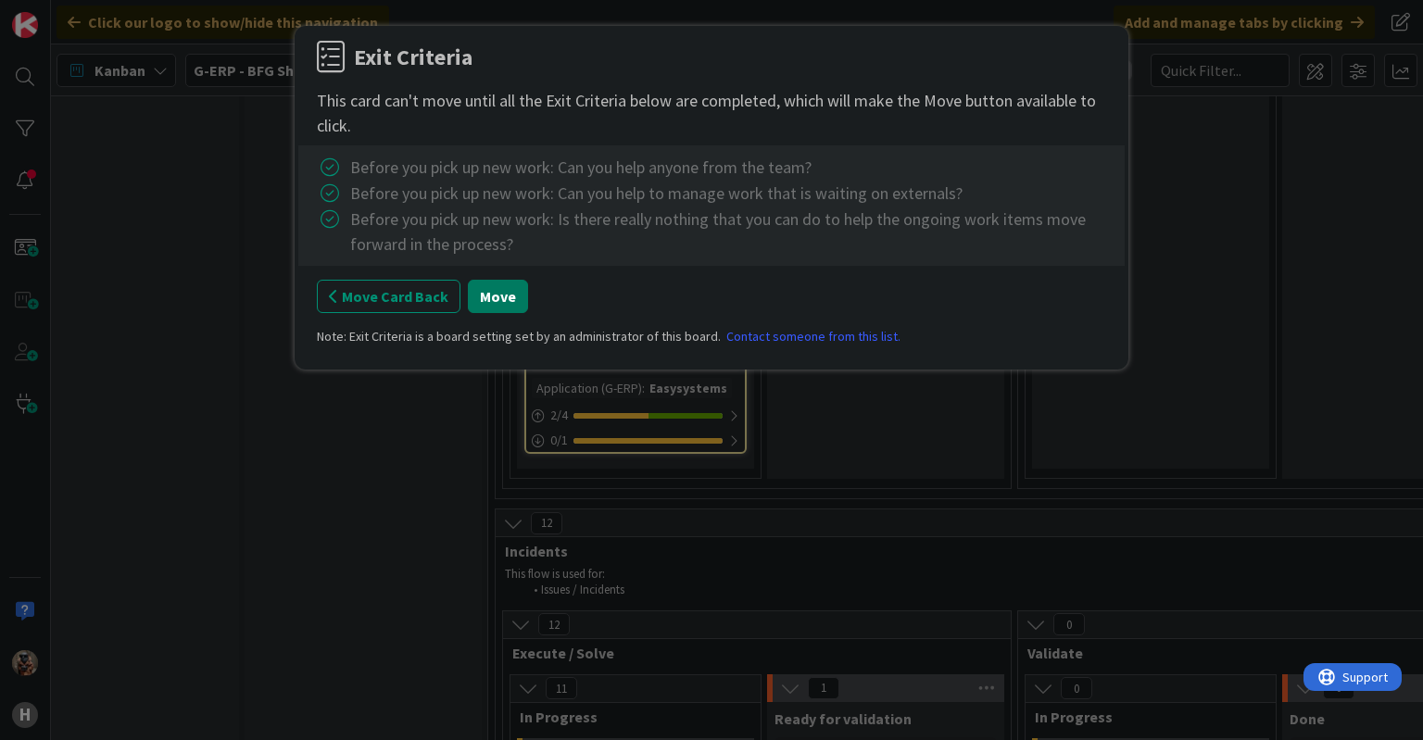
click at [470, 307] on button "Move" at bounding box center [498, 296] width 60 height 33
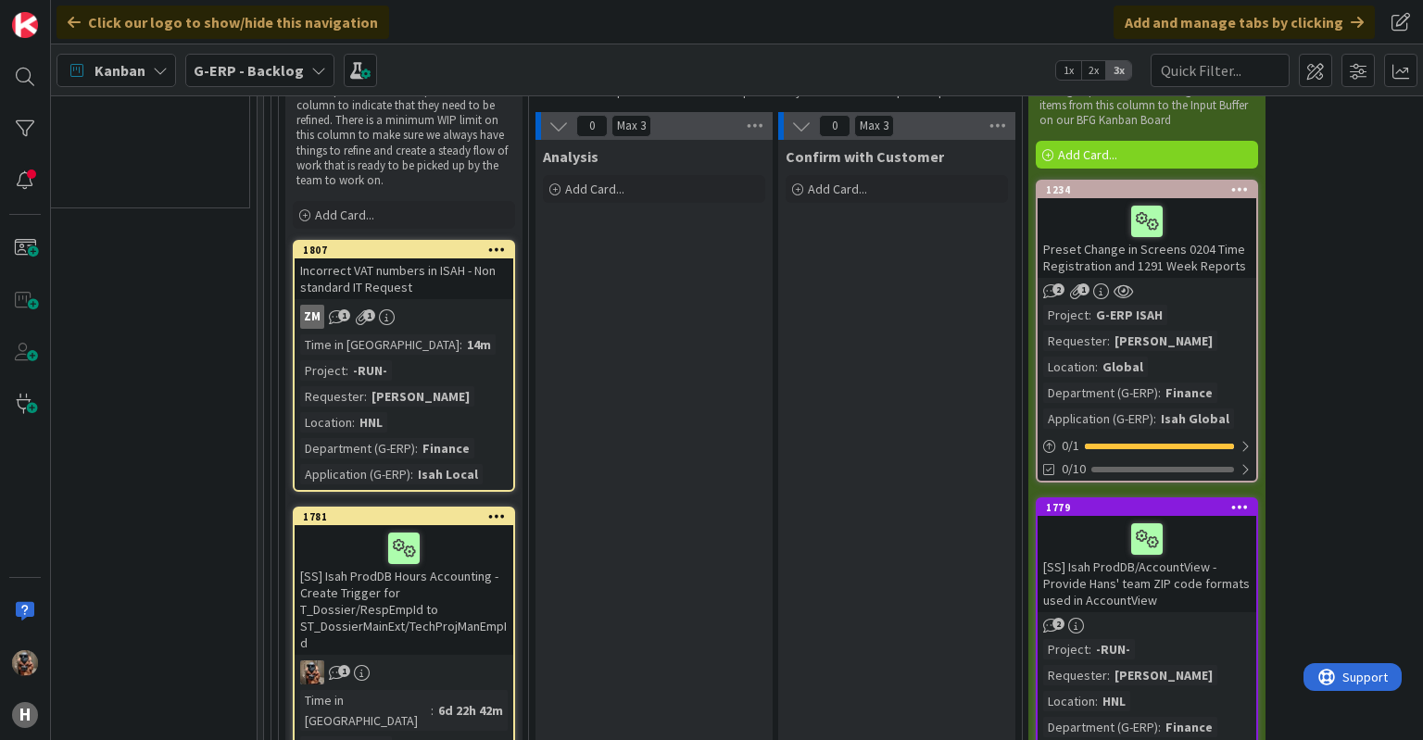
scroll to position [8195, 2024]
